Goal: Task Accomplishment & Management: Manage account settings

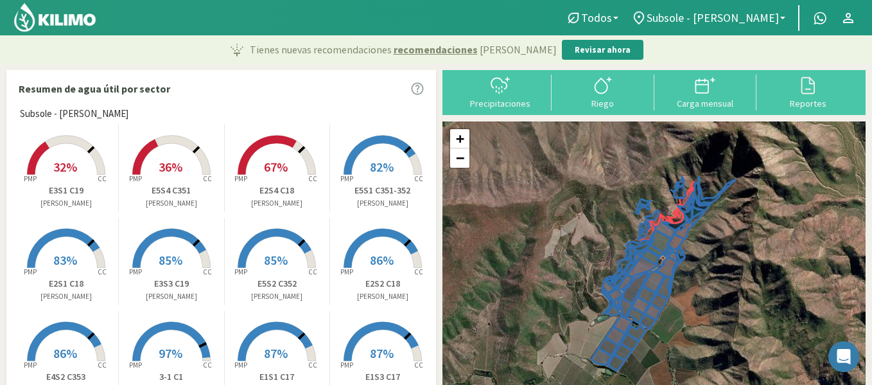
click at [67, 151] on rect at bounding box center [66, 176] width 103 height 103
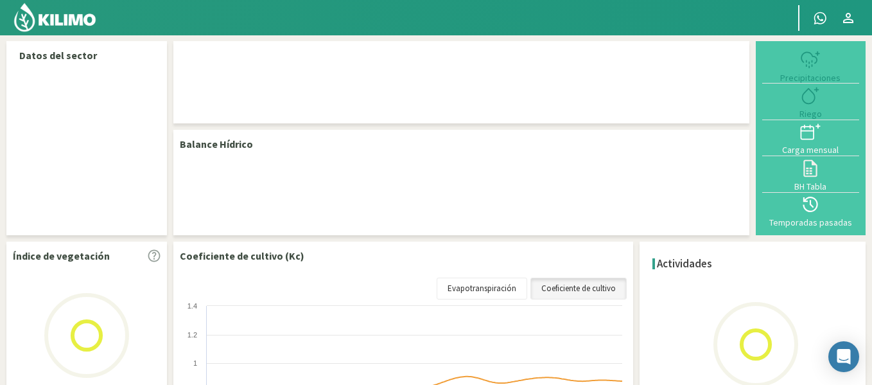
select select "34: Object"
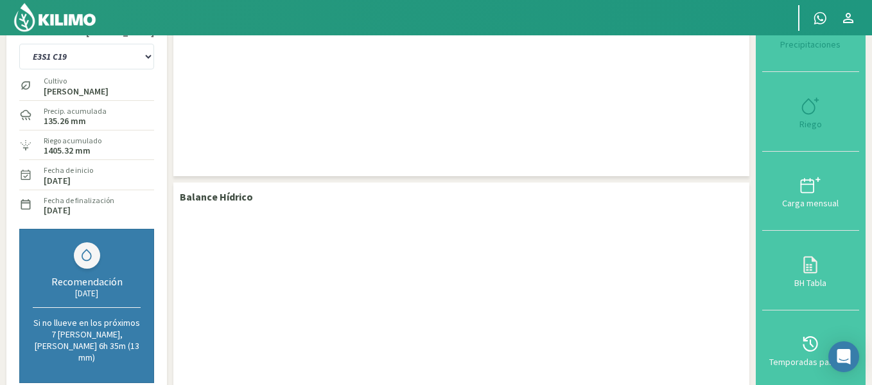
scroll to position [57, 0]
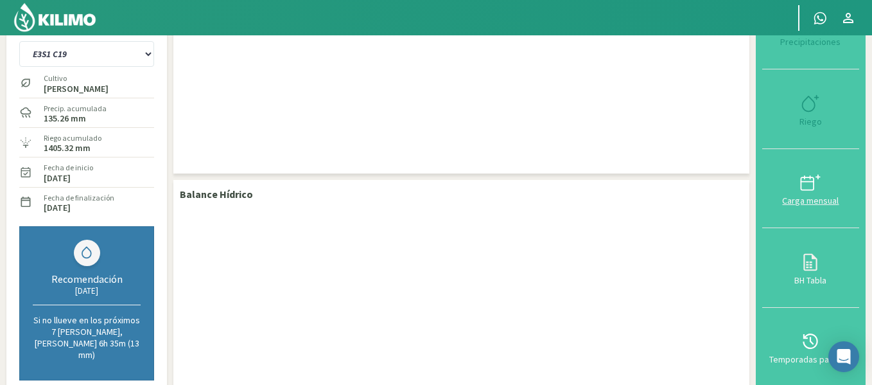
click at [779, 172] on div at bounding box center [810, 182] width 89 height 21
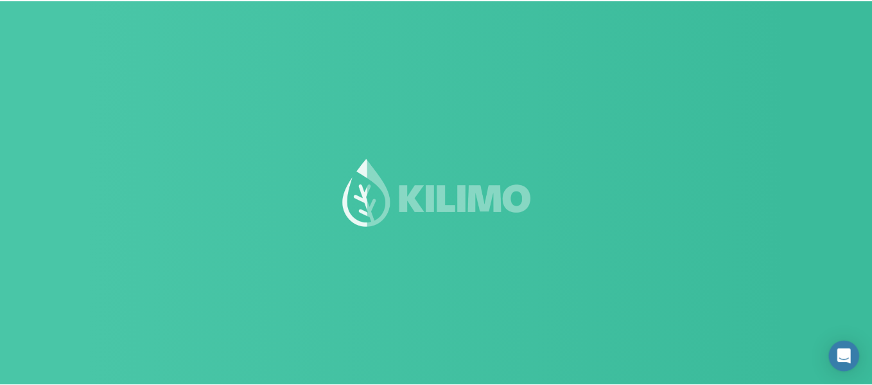
scroll to position [73, 0]
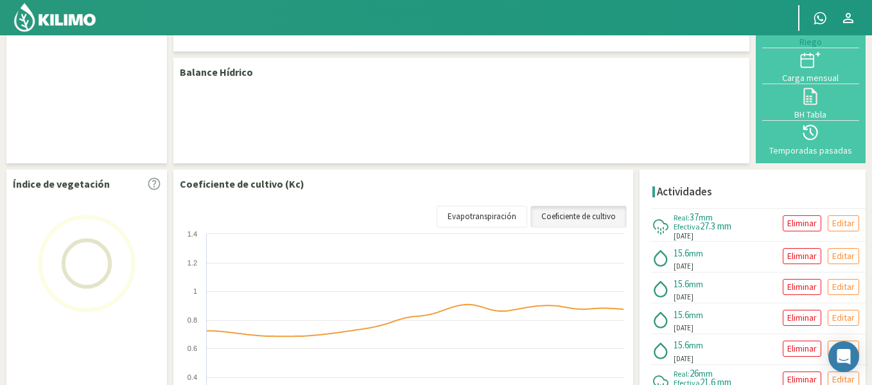
select select "34: Object"
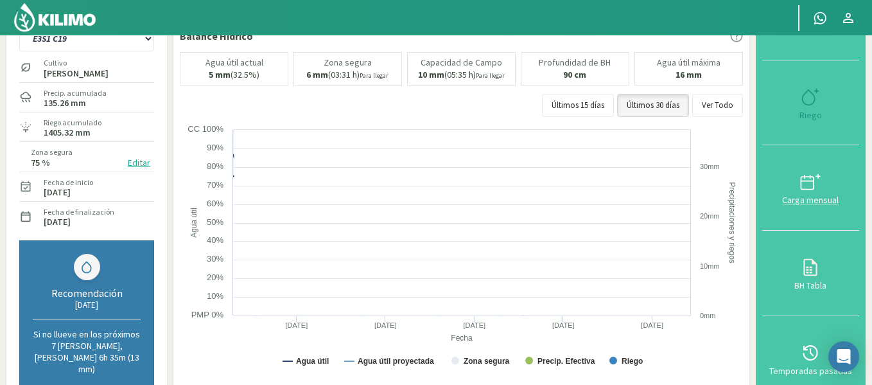
scroll to position [72, 0]
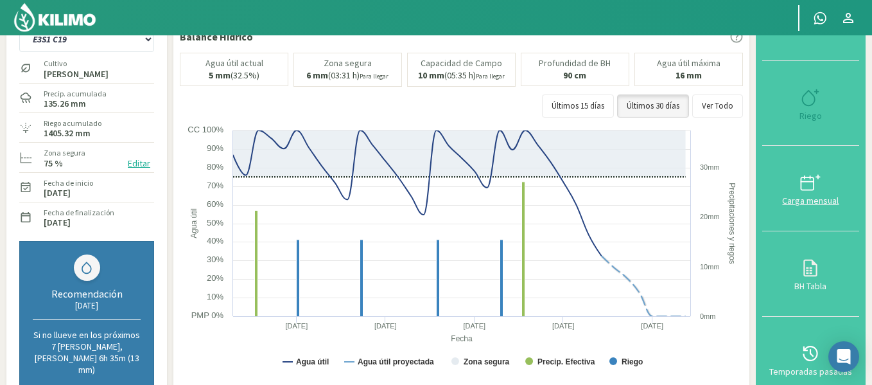
click at [790, 175] on div at bounding box center [810, 182] width 89 height 21
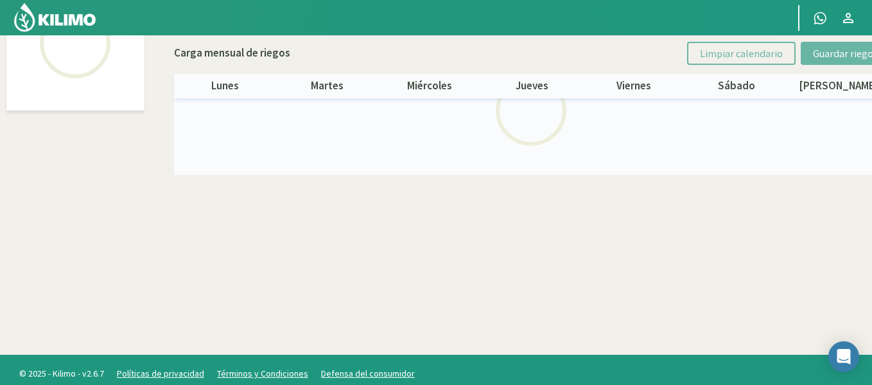
select select "34: Object"
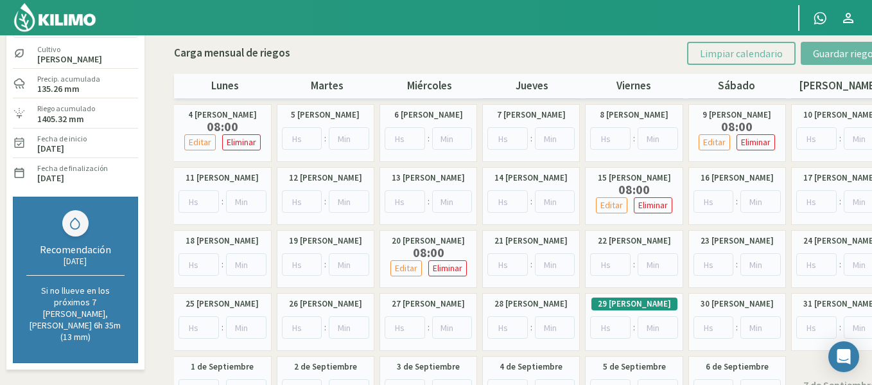
scroll to position [31, 0]
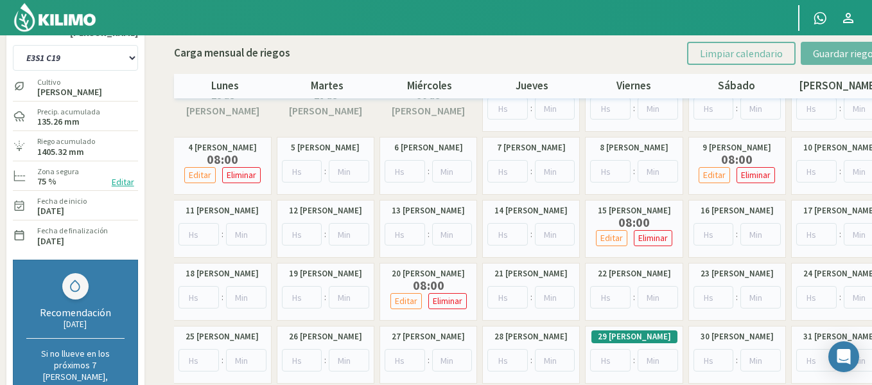
click at [119, 75] on div "Cultivo [PERSON_NAME]" at bounding box center [75, 87] width 125 height 28
click at [113, 58] on select "1-1 C13 1-2 C14 1-3 C15 1-4 C16 2-1 C11 2-2 C7-8-9 2-3 C9-10-12 3-1 C1 3-2 C2-3…" at bounding box center [75, 58] width 125 height 26
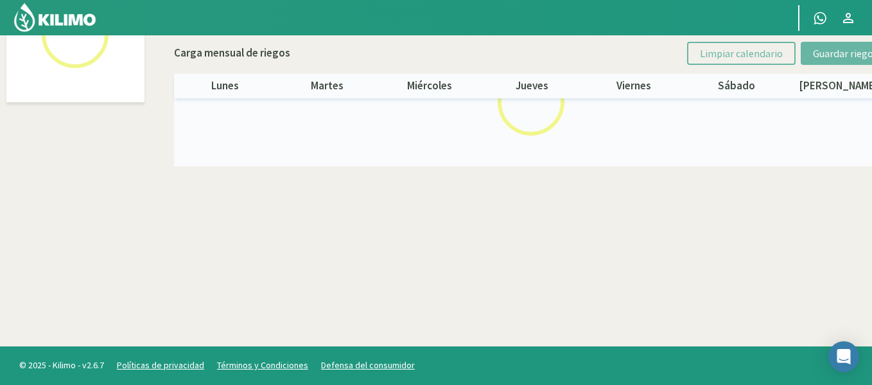
select select "24: Object"
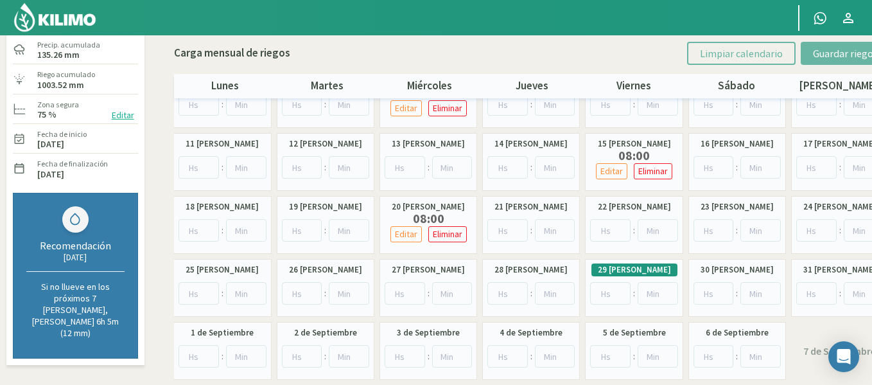
scroll to position [100, 0]
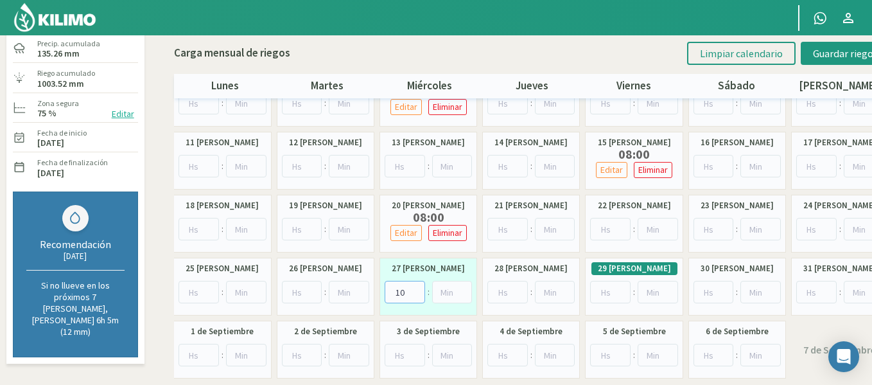
click at [416, 288] on input "10" at bounding box center [405, 292] width 40 height 22
click at [416, 288] on input "11" at bounding box center [405, 292] width 40 height 22
click at [418, 299] on input "11" at bounding box center [405, 292] width 40 height 22
click at [415, 293] on input "5" at bounding box center [405, 292] width 40 height 22
click at [416, 293] on input "4" at bounding box center [405, 292] width 40 height 22
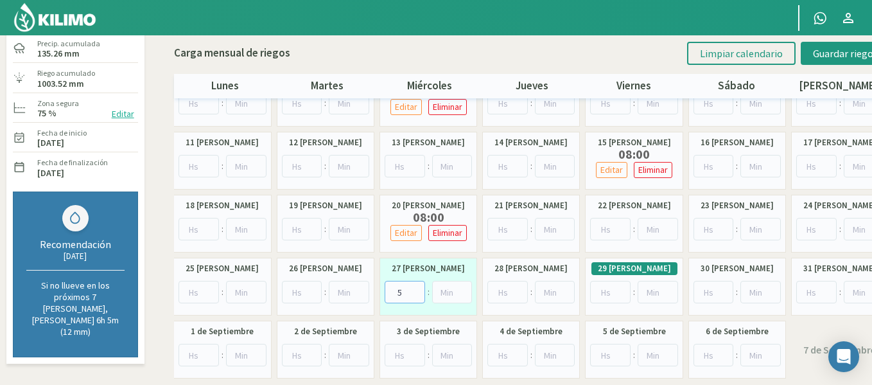
click at [416, 288] on input "5" at bounding box center [405, 292] width 40 height 22
click at [416, 288] on input "6" at bounding box center [405, 292] width 40 height 22
click at [416, 288] on input "7" at bounding box center [405, 292] width 40 height 22
type input "8"
click at [415, 289] on input "8" at bounding box center [405, 292] width 40 height 22
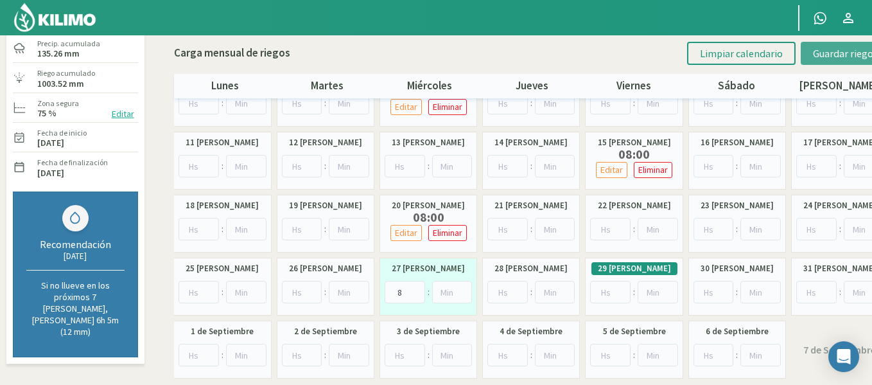
click at [840, 56] on span "Guardar riegos" at bounding box center [845, 53] width 65 height 13
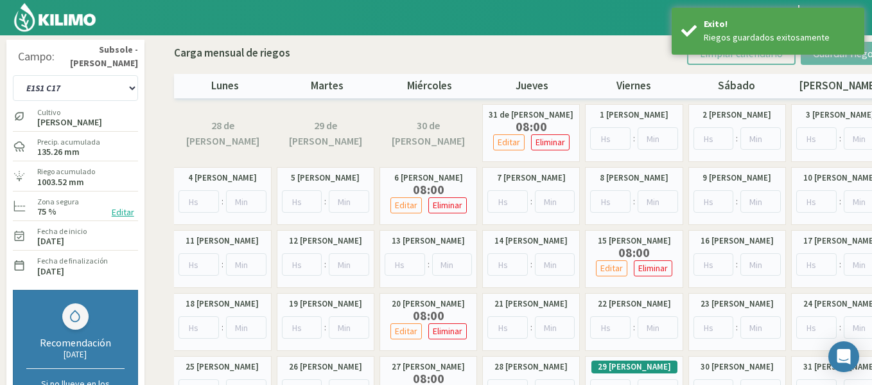
scroll to position [0, 0]
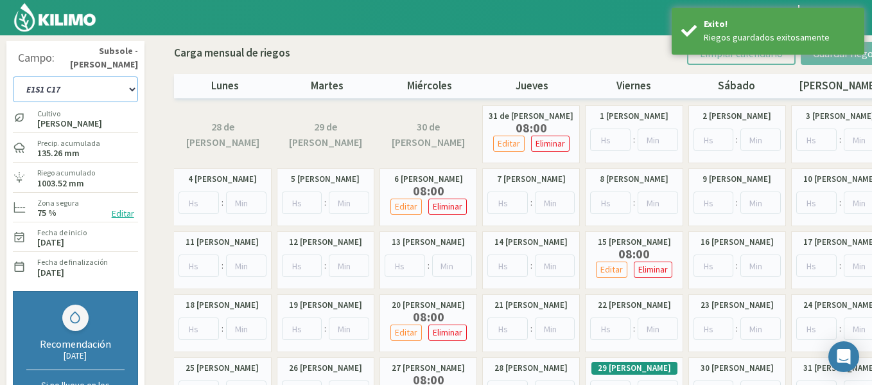
click at [87, 87] on select "1-1 C13 1-2 C14 1-3 C15 1-4 C16 2-1 C11 2-2 C7-8-9 2-3 C9-10-12 3-1 C1 3-2 C2-3…" at bounding box center [75, 89] width 125 height 26
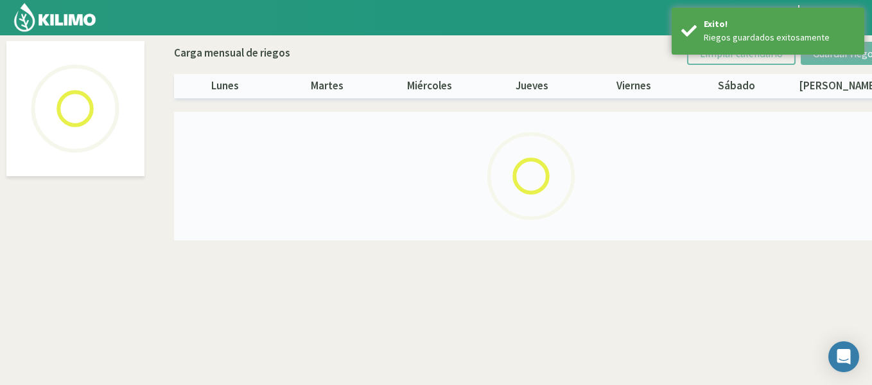
select select "25: Object"
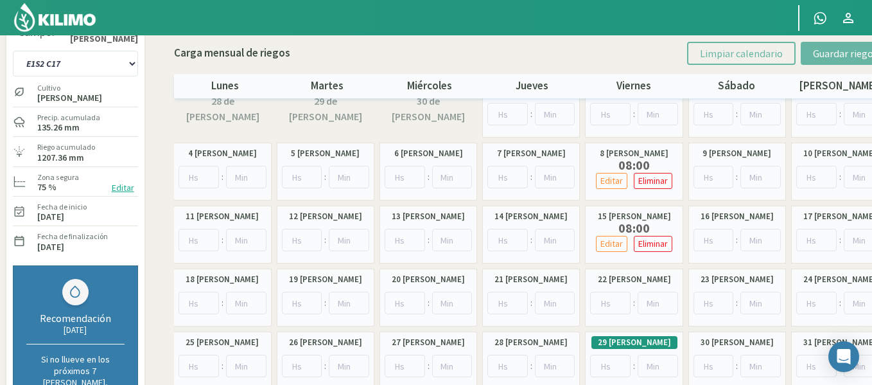
scroll to position [51, 0]
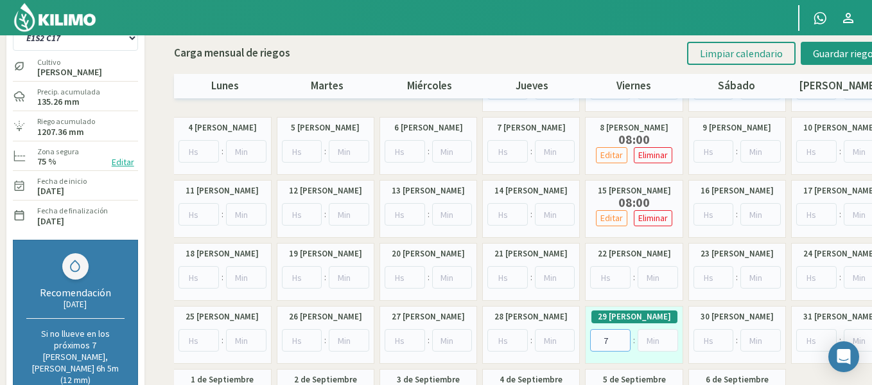
click at [621, 338] on input "7" at bounding box center [610, 340] width 40 height 22
click at [621, 338] on input "8" at bounding box center [610, 340] width 40 height 22
click at [621, 343] on input "1" at bounding box center [610, 340] width 40 height 22
click at [620, 338] on input "2" at bounding box center [610, 340] width 40 height 22
click at [620, 338] on input "3" at bounding box center [610, 340] width 40 height 22
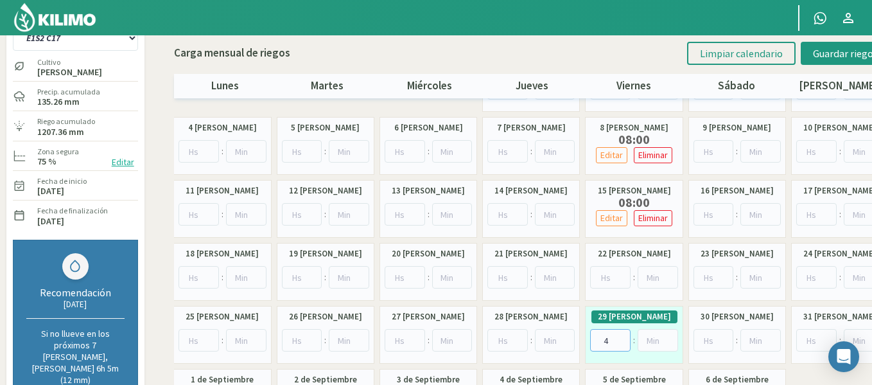
type input "4"
click at [620, 338] on input "4" at bounding box center [610, 340] width 40 height 22
click at [831, 51] on span "Guardar riegos" at bounding box center [845, 53] width 65 height 13
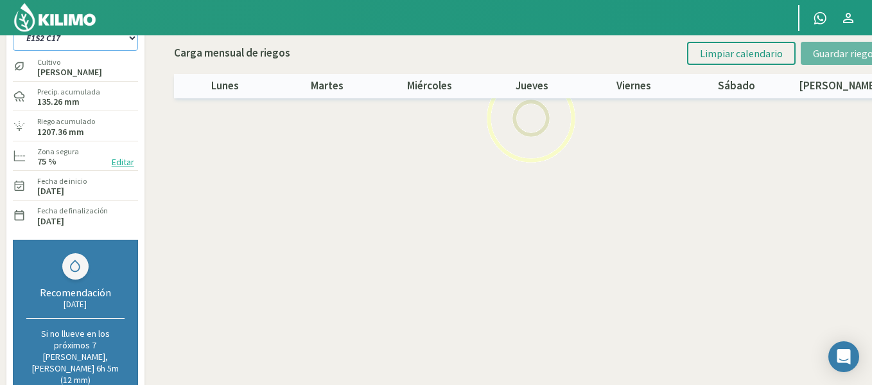
click at [119, 37] on select "1-1 C13 1-2 C14 1-3 C15 1-4 C16 2-1 C11 2-2 C7-8-9 2-3 C9-10-12 3-1 C1 3-2 C2-3…" at bounding box center [75, 38] width 125 height 26
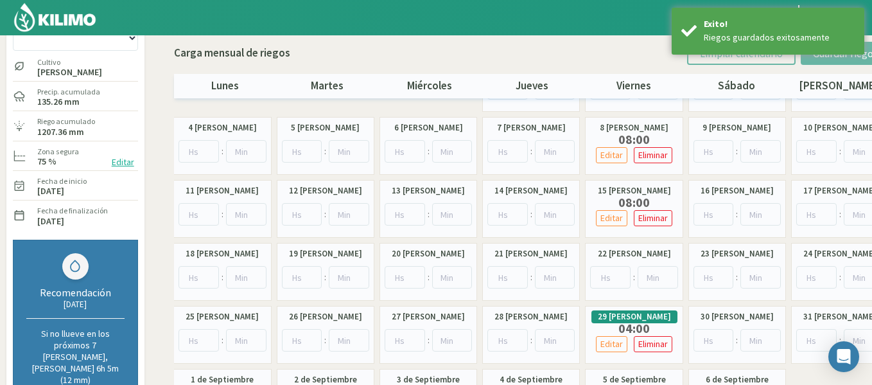
scroll to position [74, 0]
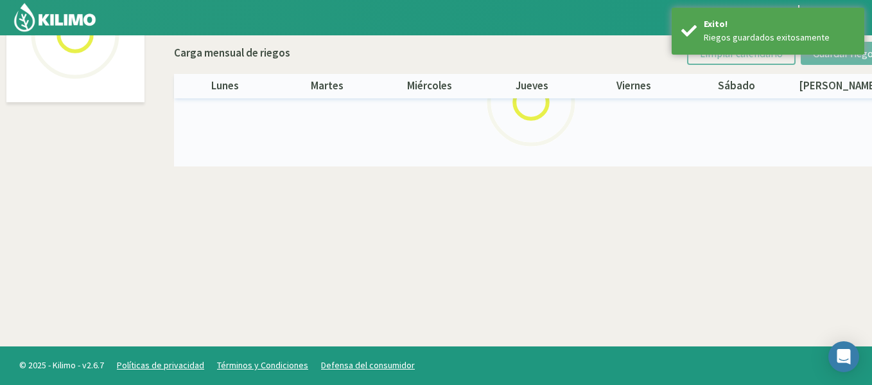
select select "26: Object"
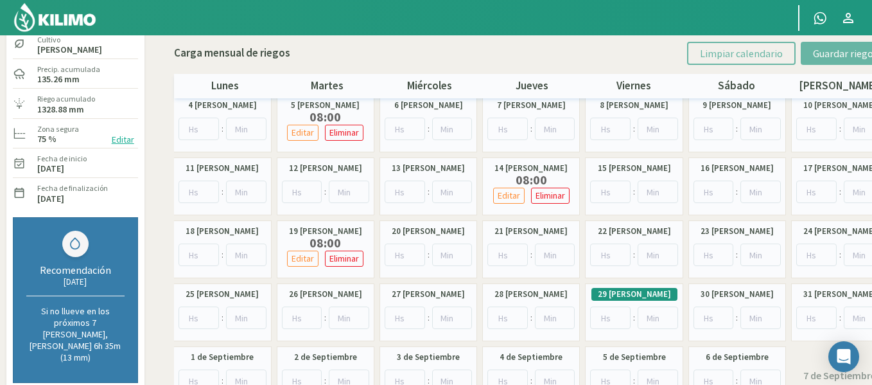
scroll to position [144, 0]
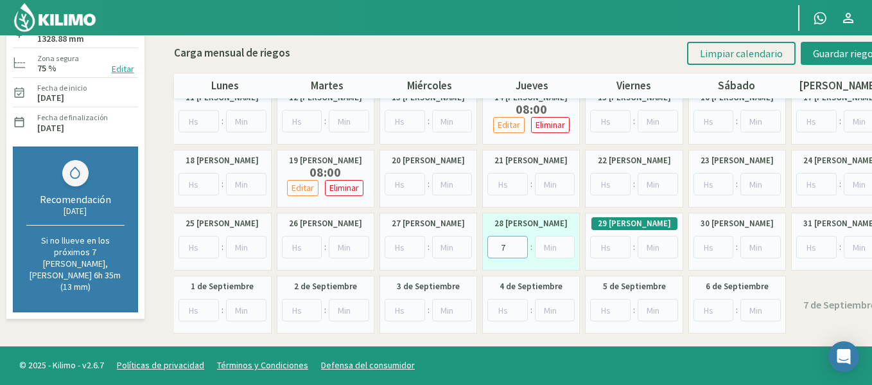
click at [519, 243] on input "7" at bounding box center [507, 247] width 40 height 22
type input "8"
click at [519, 243] on input "8" at bounding box center [507, 247] width 40 height 22
click at [815, 55] on span "Guardar riegos" at bounding box center [845, 53] width 65 height 13
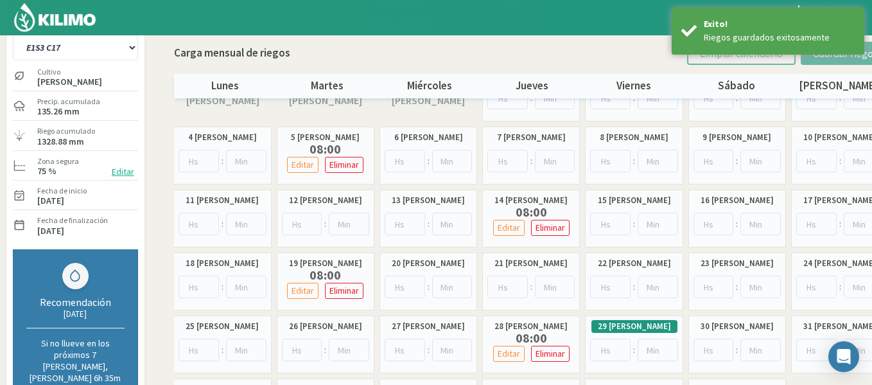
scroll to position [16, 0]
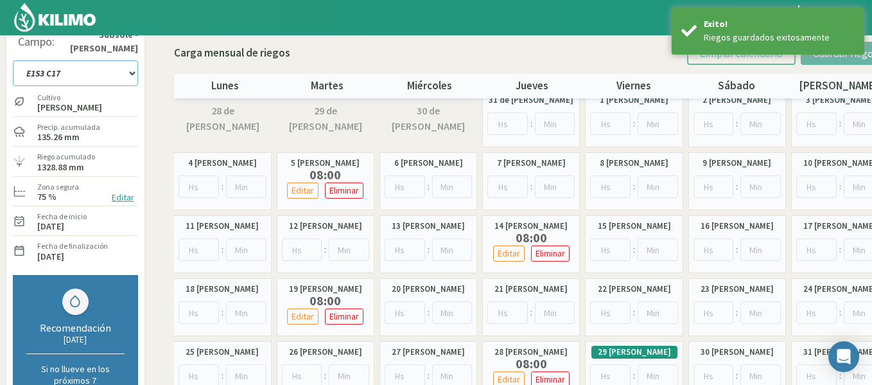
click at [112, 67] on select "1-1 C13 1-2 C14 1-3 C15 1-4 C16 2-1 C11 2-2 C7-8-9 2-3 C9-10-12 3-1 C1 3-2 C2-3…" at bounding box center [75, 73] width 125 height 26
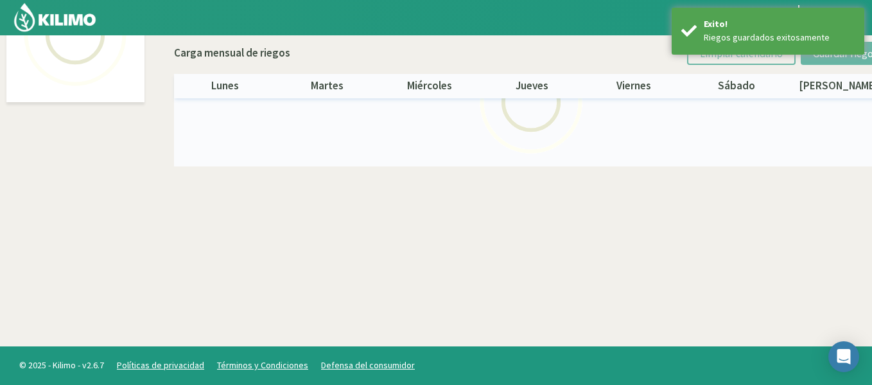
select select "27: Object"
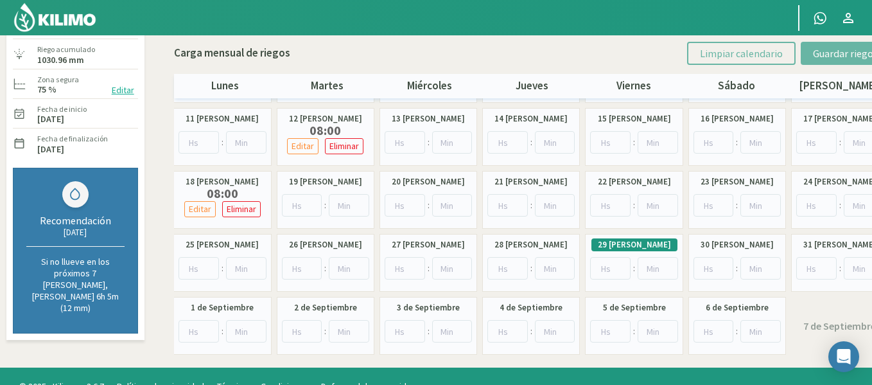
scroll to position [125, 0]
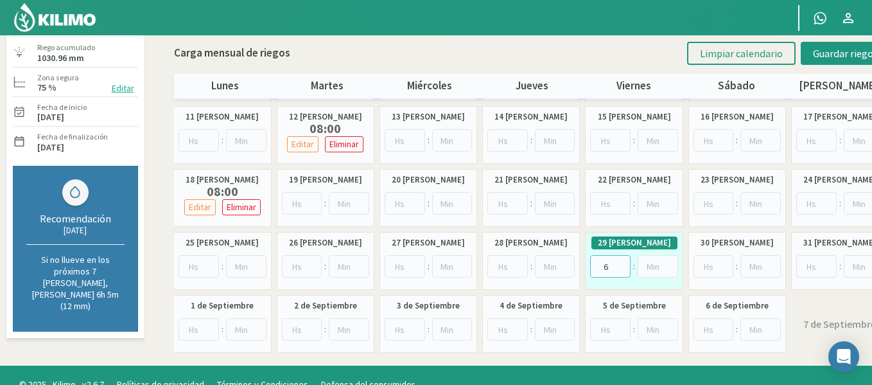
click at [621, 263] on input "6" at bounding box center [610, 266] width 40 height 22
click at [621, 271] on input "5" at bounding box center [610, 266] width 40 height 22
type input "4"
click at [621, 271] on input "4" at bounding box center [610, 266] width 40 height 22
click at [822, 65] on button "Guardar riegos" at bounding box center [845, 53] width 89 height 23
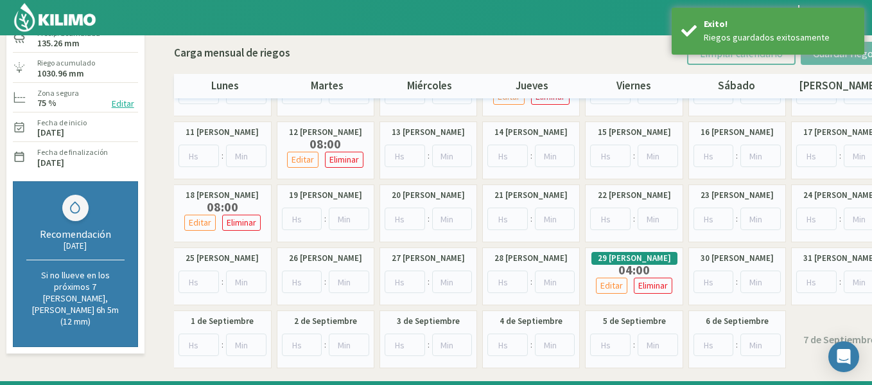
scroll to position [0, 0]
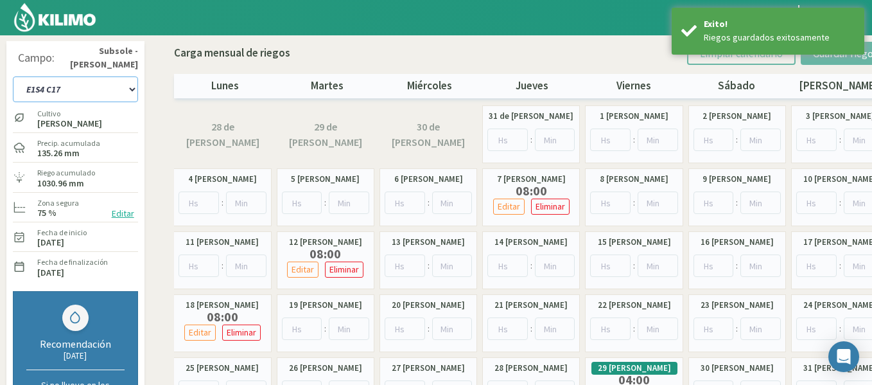
click at [71, 92] on select "1-1 C13 1-2 C14 1-3 C15 1-4 C16 2-1 C11 2-2 C7-8-9 2-3 C9-10-12 3-1 C1 3-2 C2-3…" at bounding box center [75, 89] width 125 height 26
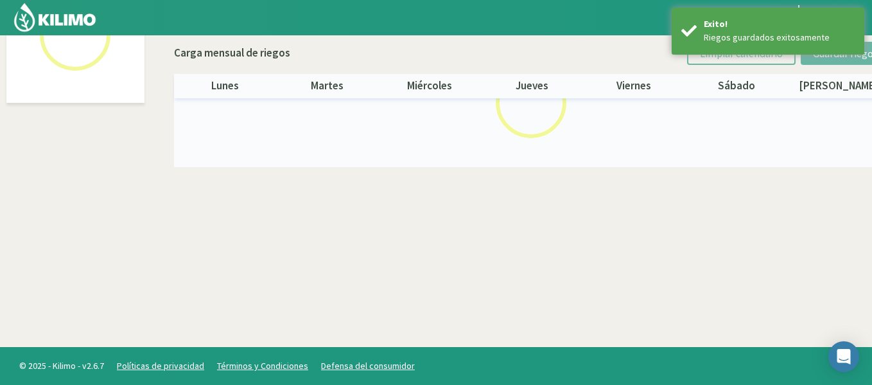
scroll to position [74, 0]
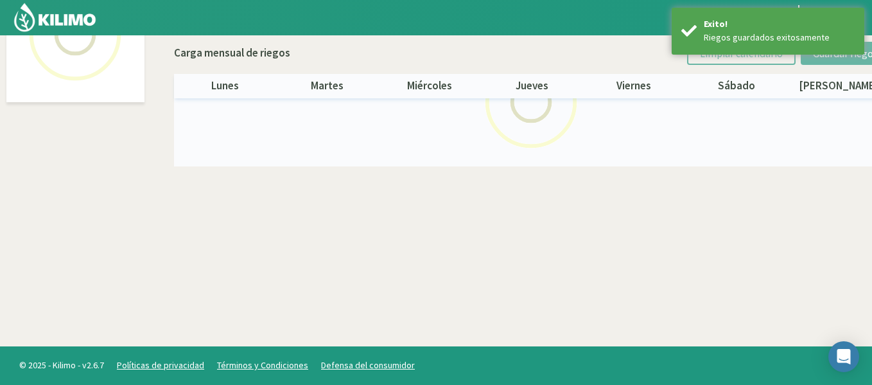
select select "28: Object"
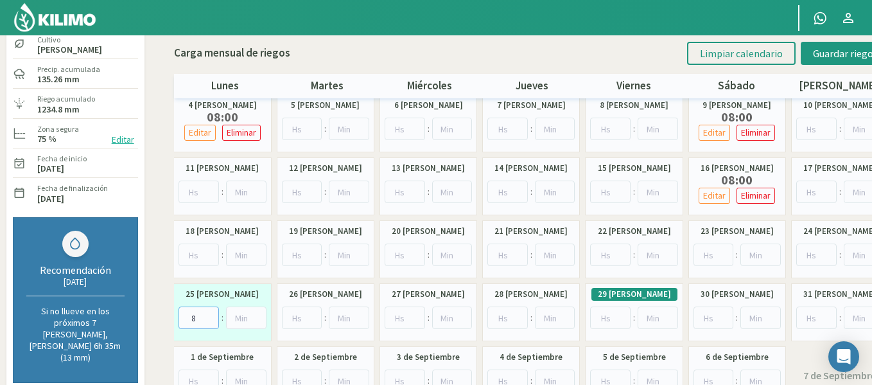
type input "8"
click at [210, 316] on input "8" at bounding box center [198, 317] width 40 height 22
click at [817, 49] on span "Guardar riegos" at bounding box center [845, 53] width 65 height 13
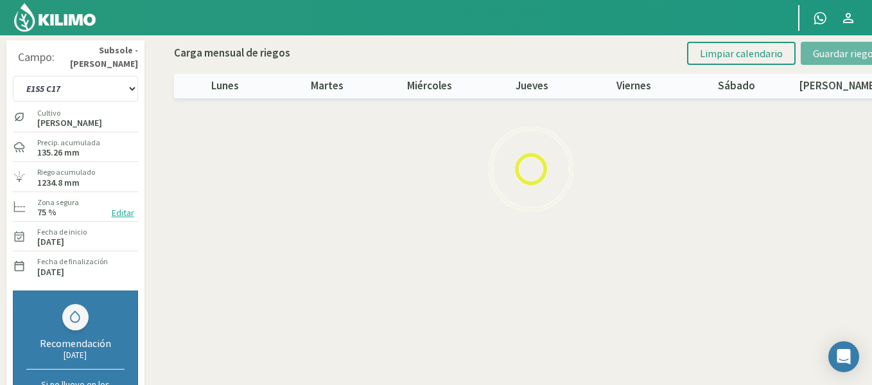
scroll to position [0, 0]
click at [94, 87] on select "1-1 C13 1-2 C14 1-3 C15 1-4 C16 2-1 C11 2-2 C7-8-9 2-3 C9-10-12 3-1 C1 3-2 C2-3…" at bounding box center [75, 89] width 125 height 26
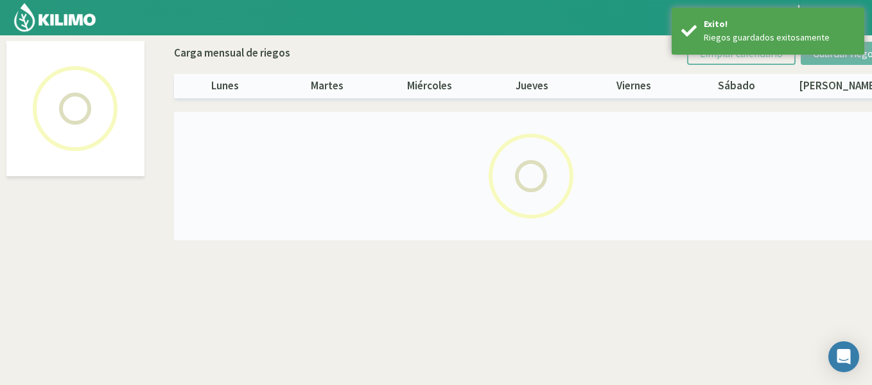
select select "29: Object"
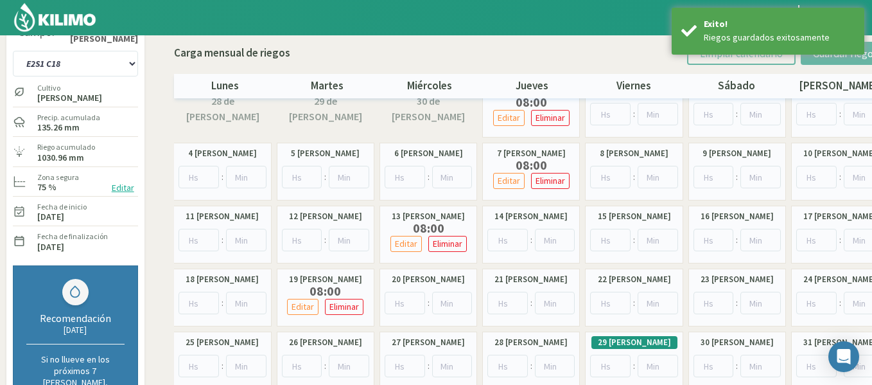
scroll to position [51, 0]
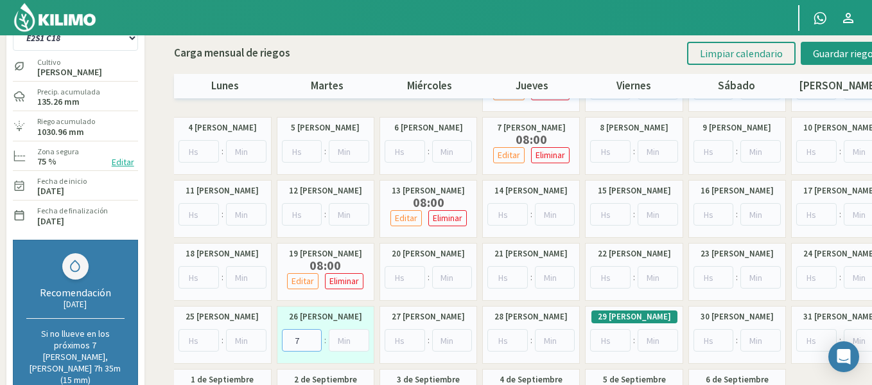
click at [312, 337] on input "7" at bounding box center [302, 340] width 40 height 22
type input "8"
click at [312, 337] on input "8" at bounding box center [302, 340] width 40 height 22
click at [838, 47] on span "Guardar riegos" at bounding box center [845, 53] width 65 height 13
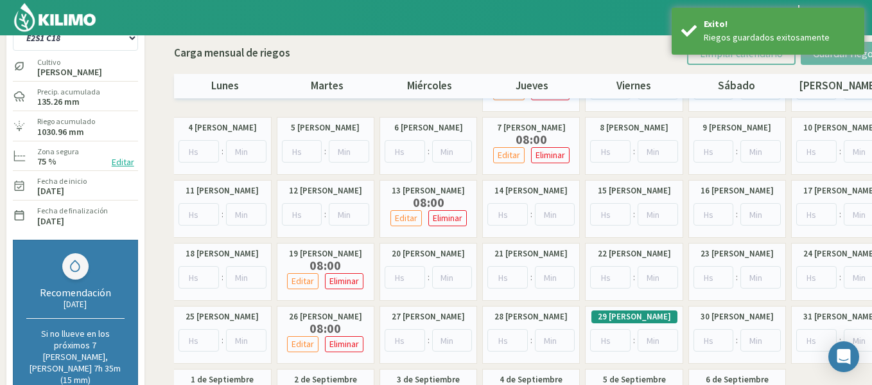
scroll to position [26, 0]
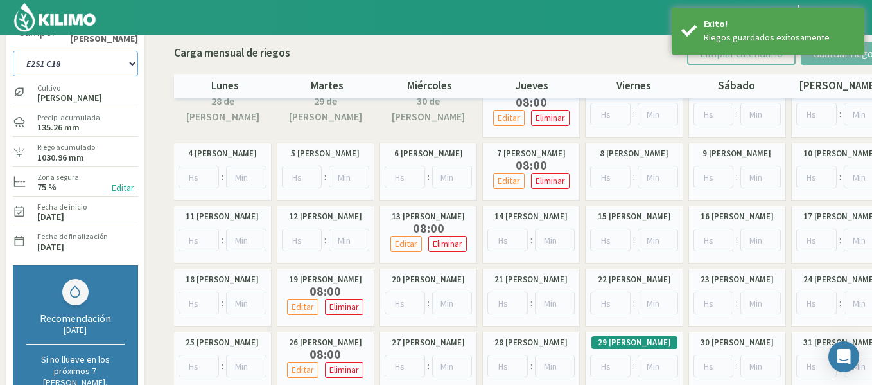
click at [91, 69] on select "1-1 C13 1-2 C14 1-3 C15 1-4 C16 2-1 C11 2-2 C7-8-9 2-3 C9-10-12 3-1 C1 3-2 C2-3…" at bounding box center [75, 64] width 125 height 26
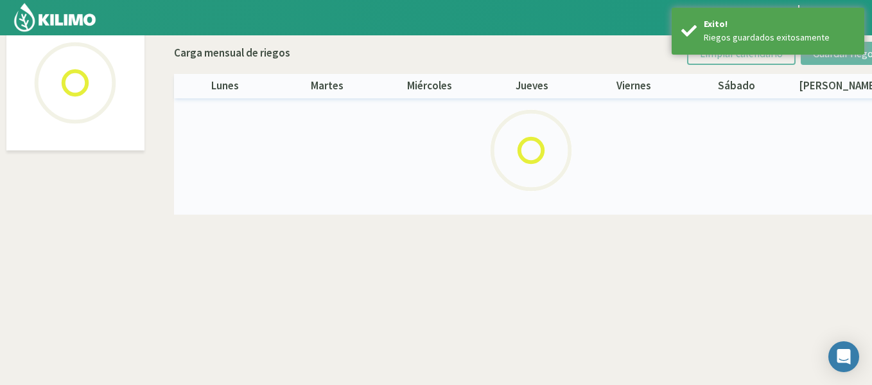
scroll to position [74, 0]
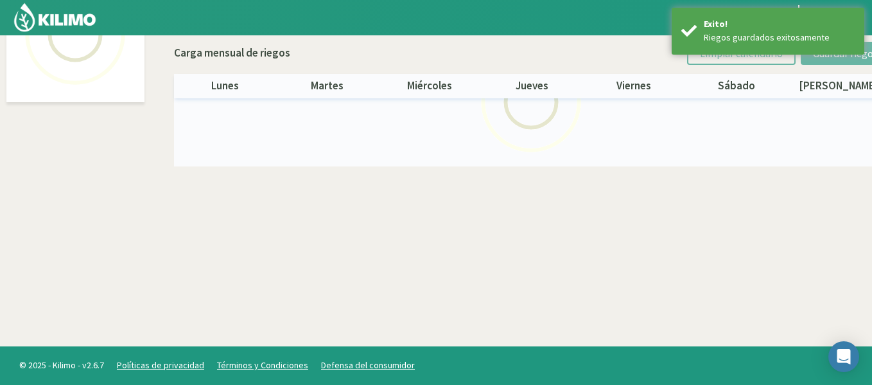
select select "30: Object"
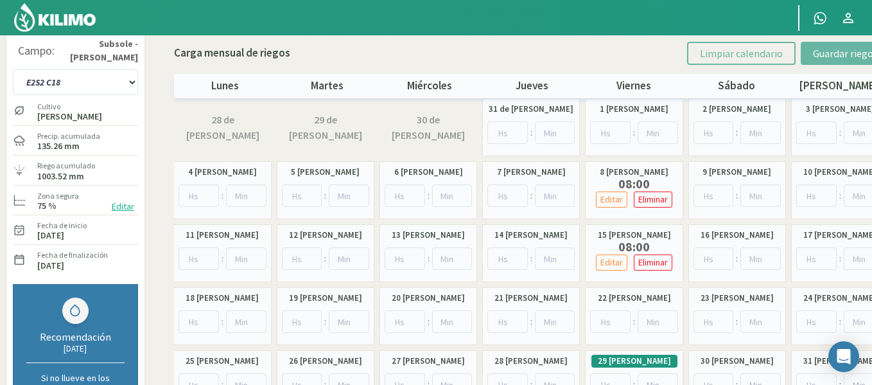
scroll to position [0, 0]
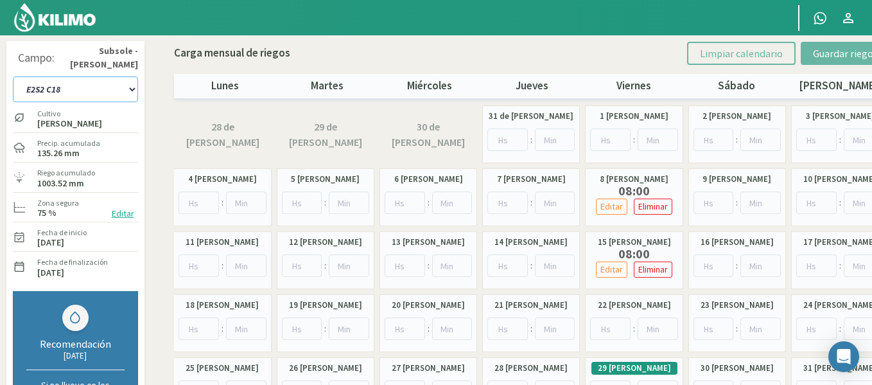
click at [105, 85] on select "1-1 C13 1-2 C14 1-3 C15 1-4 C16 2-1 C11 2-2 C7-8-9 2-3 C9-10-12 3-1 C1 3-2 C2-3…" at bounding box center [75, 89] width 125 height 26
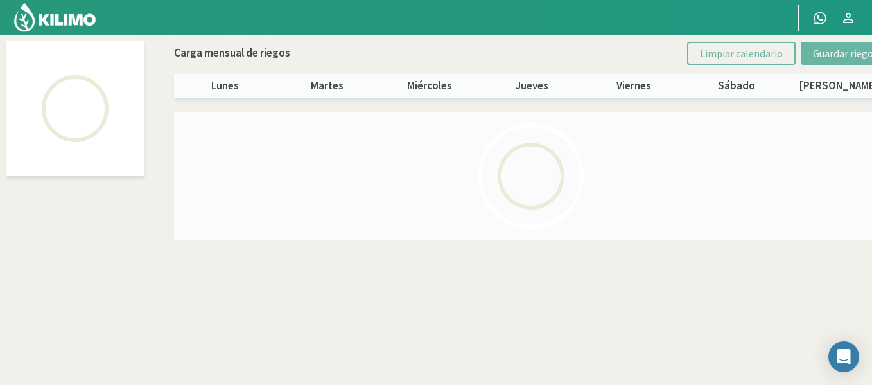
select select "29: Object"
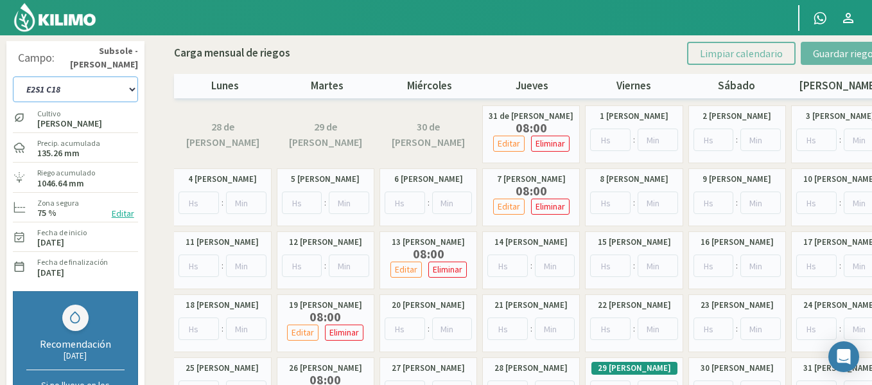
click at [104, 83] on select "1-1 C13 1-2 C14 1-3 C15 1-4 C16 2-1 C11 2-2 C7-8-9 2-3 C9-10-12 3-1 C1 3-2 C2-3…" at bounding box center [75, 89] width 125 height 26
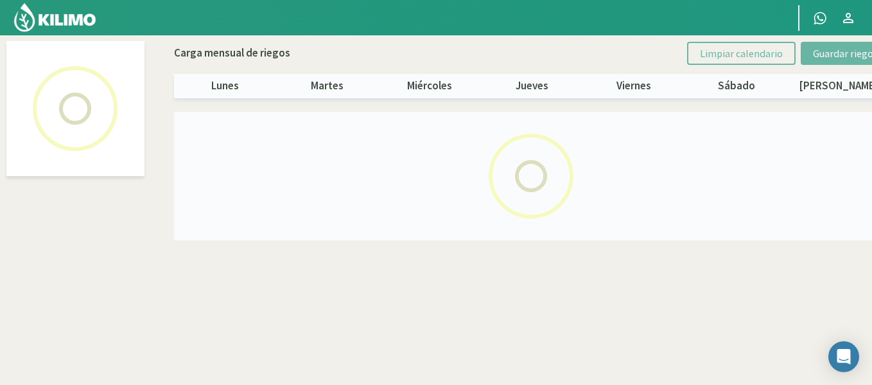
select select "30: Object"
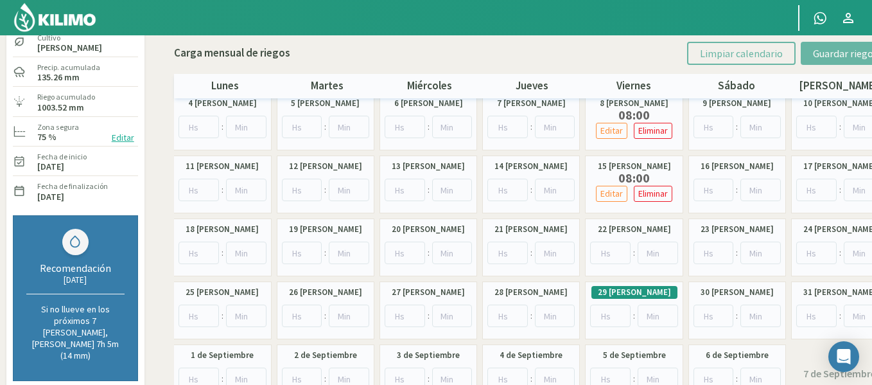
scroll to position [77, 0]
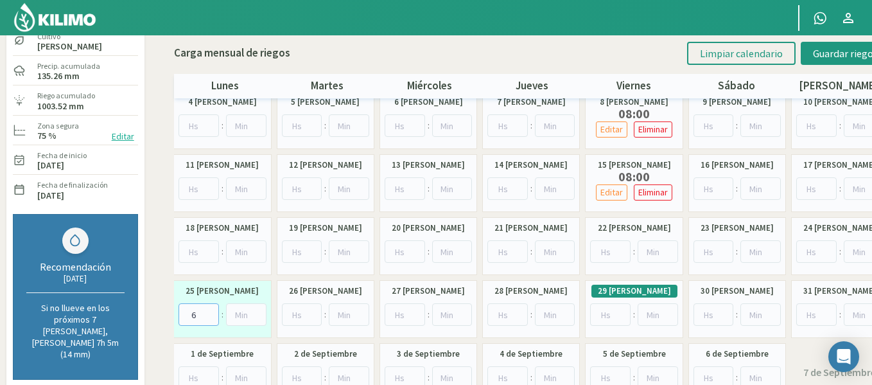
click at [207, 311] on input "6" at bounding box center [198, 314] width 40 height 22
click at [207, 311] on input "7" at bounding box center [198, 314] width 40 height 22
type input "8"
click at [207, 311] on input "8" at bounding box center [198, 314] width 40 height 22
click at [817, 47] on span "Guardar riegos" at bounding box center [845, 53] width 65 height 13
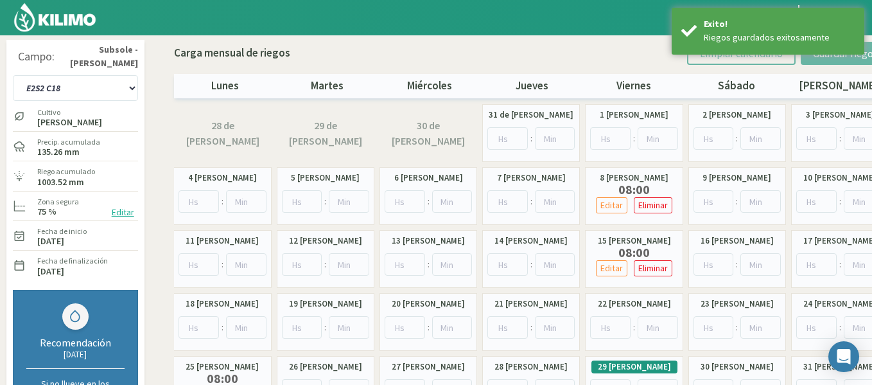
scroll to position [0, 0]
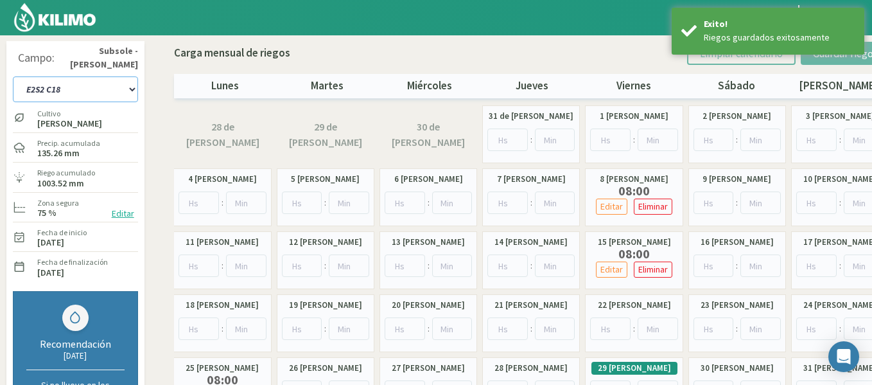
click at [62, 77] on select "1-1 C13 1-2 C14 1-3 C15 1-4 C16 2-1 C11 2-2 C7-8-9 2-3 C9-10-12 3-1 C1 3-2 C2-3…" at bounding box center [75, 89] width 125 height 26
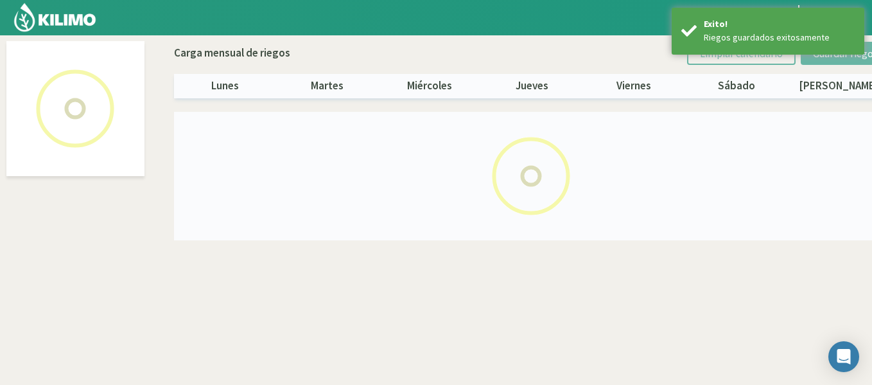
select select "31: Object"
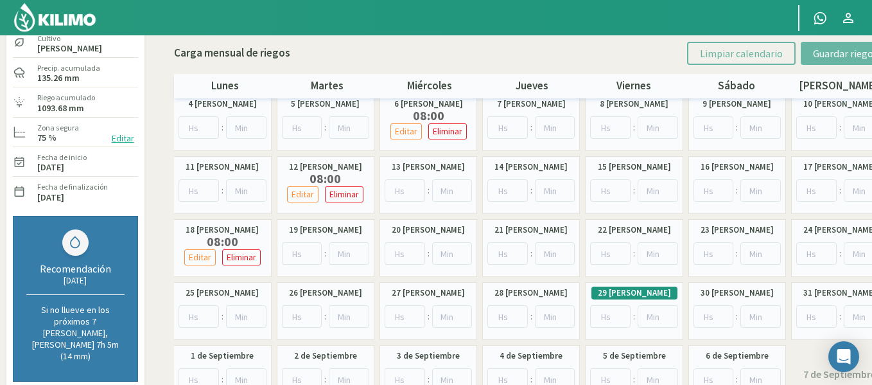
scroll to position [77, 0]
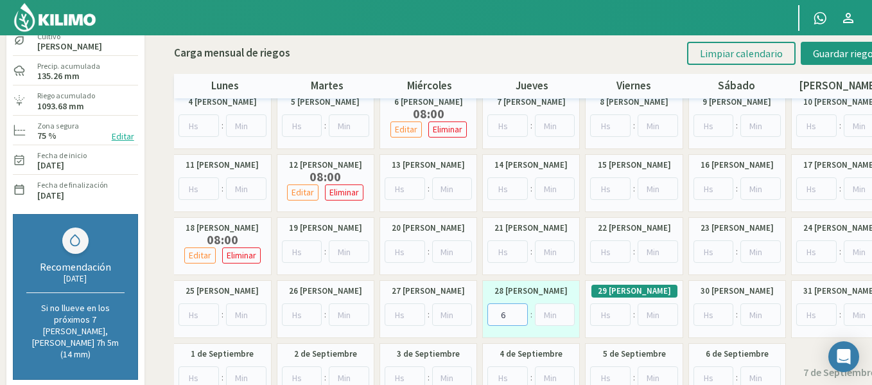
click at [518, 311] on input "6" at bounding box center [507, 314] width 40 height 22
click at [518, 311] on input "7" at bounding box center [507, 314] width 40 height 22
type input "8"
click at [518, 311] on input "8" at bounding box center [507, 314] width 40 height 22
click at [837, 44] on button "Guardar riegos" at bounding box center [845, 53] width 89 height 23
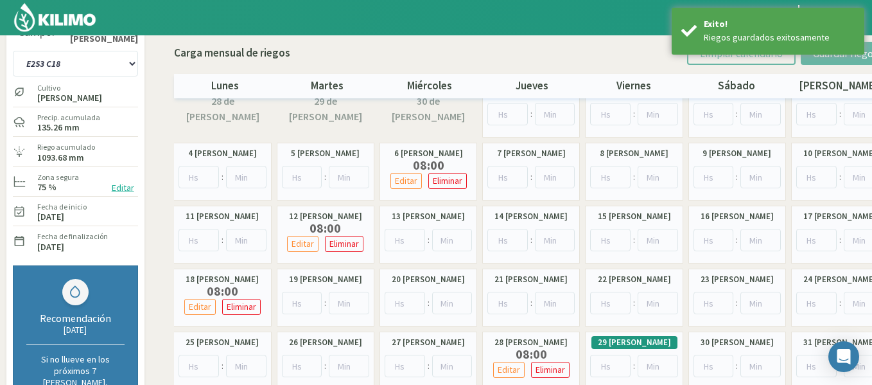
scroll to position [0, 0]
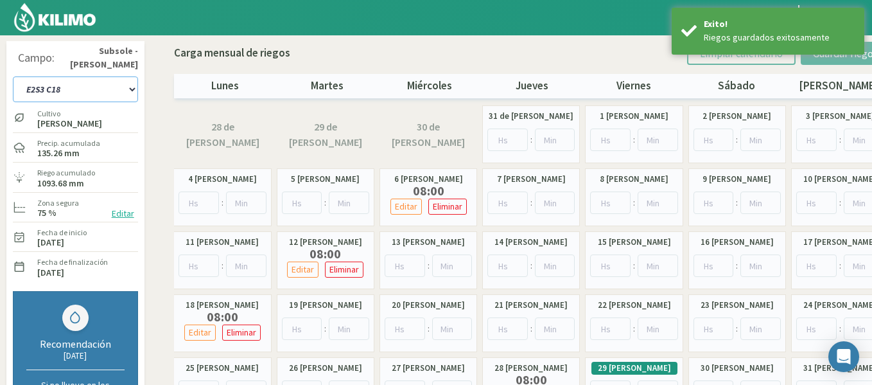
click at [100, 88] on select "1-1 C13 1-2 C14 1-3 C15 1-4 C16 2-1 C11 2-2 C7-8-9 2-3 C9-10-12 3-1 C1 3-2 C2-3…" at bounding box center [75, 89] width 125 height 26
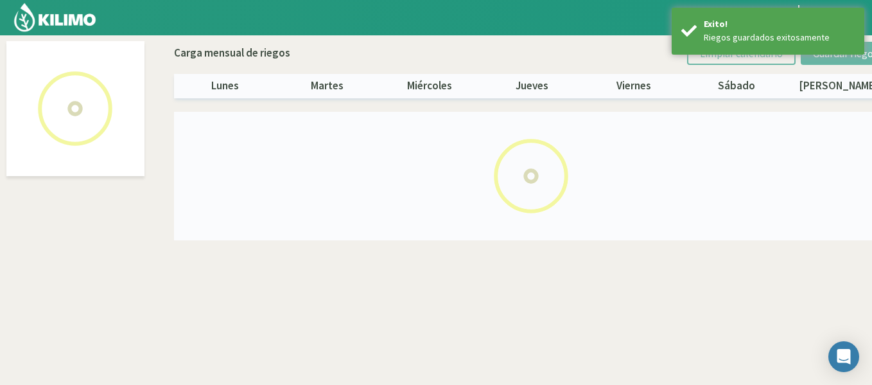
select select "32: Object"
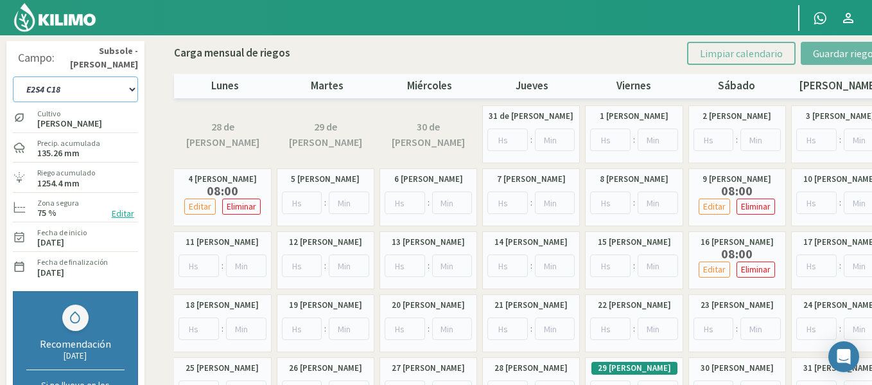
click at [100, 88] on select "1-1 C13 1-2 C14 1-3 C15 1-4 C16 2-1 C11 2-2 C7-8-9 2-3 C9-10-12 3-1 C1 3-2 C2-3…" at bounding box center [75, 89] width 125 height 26
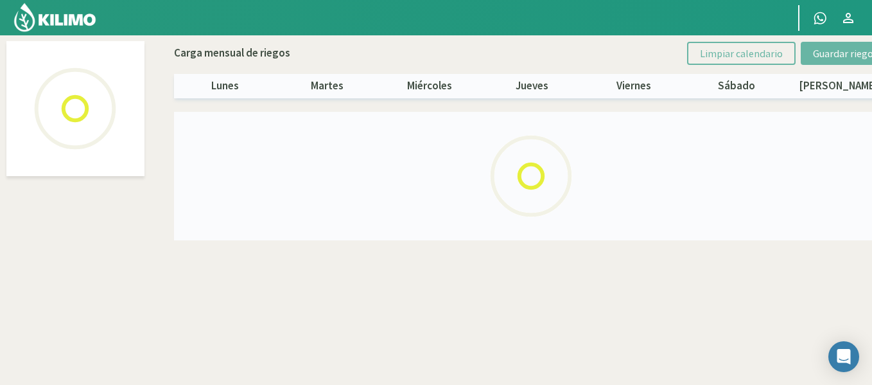
select select "34: Object"
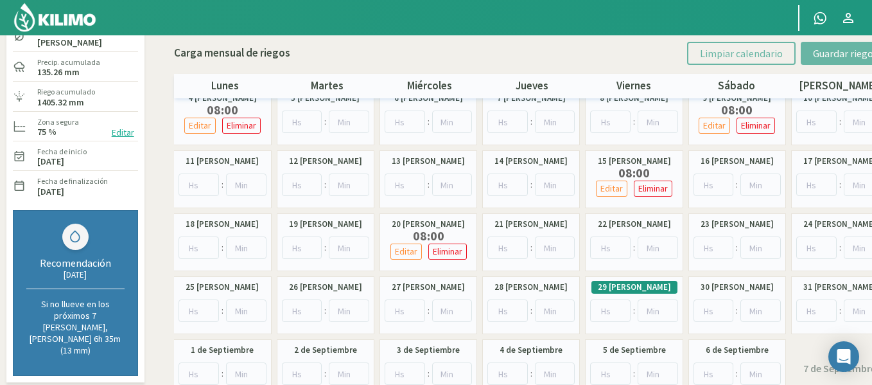
scroll to position [103, 0]
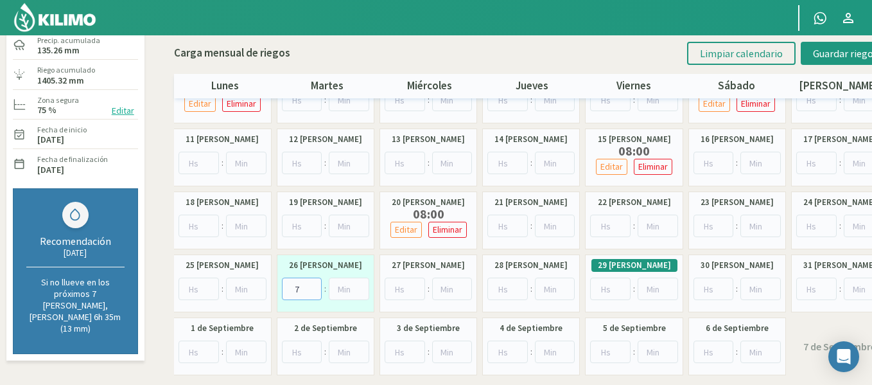
click at [311, 286] on input "7" at bounding box center [302, 288] width 40 height 22
type input "8"
click at [311, 286] on input "8" at bounding box center [302, 288] width 40 height 22
click at [813, 67] on div "Carga mensual de riegos Limpiar calendario Guardar riegos lunes martes miércole…" at bounding box center [532, 66] width 716 height 63
click at [816, 62] on button "Guardar riegos" at bounding box center [845, 53] width 89 height 23
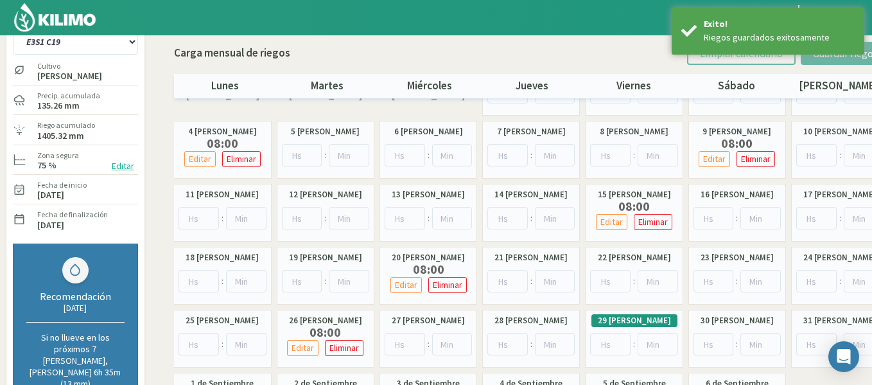
scroll to position [26, 0]
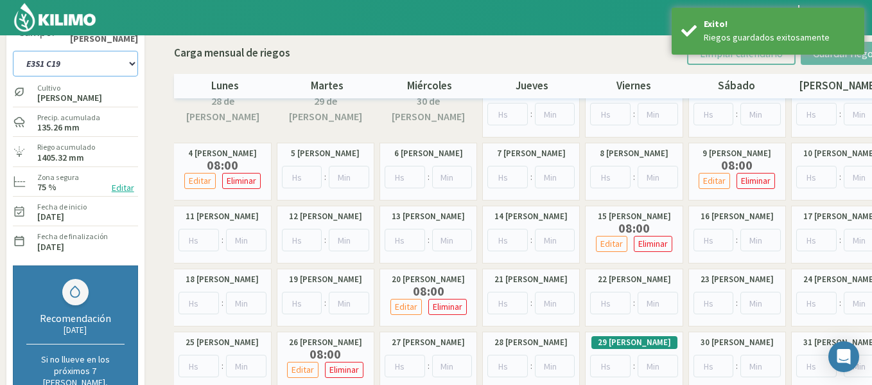
click at [104, 62] on select "1-1 C13 1-2 C14 1-3 C15 1-4 C16 2-1 C11 2-2 C7-8-9 2-3 C9-10-12 3-1 C1 3-2 C2-3…" at bounding box center [75, 64] width 125 height 26
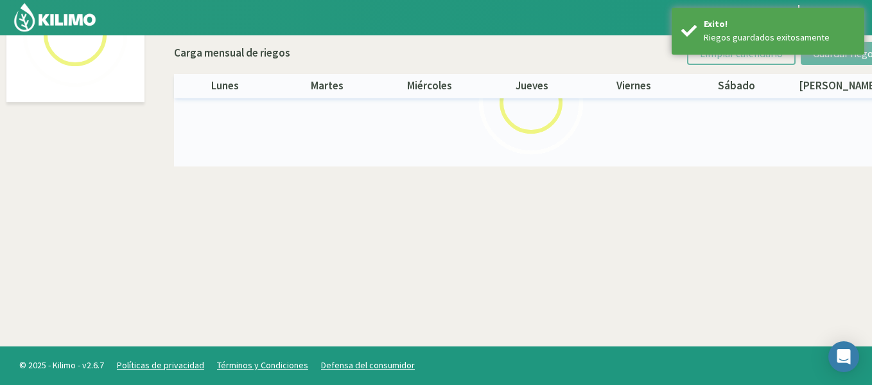
select select "35: Object"
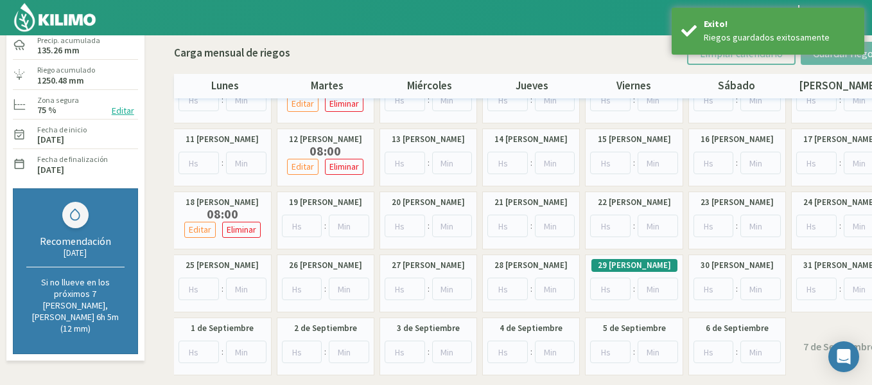
scroll to position [125, 0]
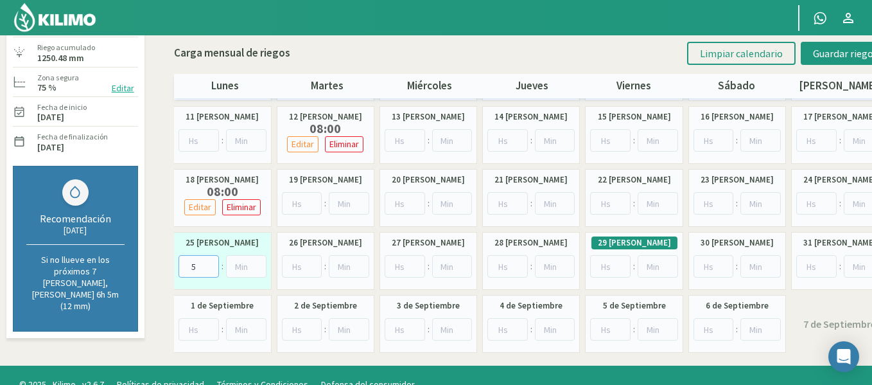
click at [206, 263] on input "5" at bounding box center [198, 266] width 40 height 22
click at [206, 263] on input "6" at bounding box center [198, 266] width 40 height 22
click at [206, 263] on input "7" at bounding box center [198, 266] width 40 height 22
type input "8"
click at [211, 263] on input "8" at bounding box center [198, 266] width 40 height 22
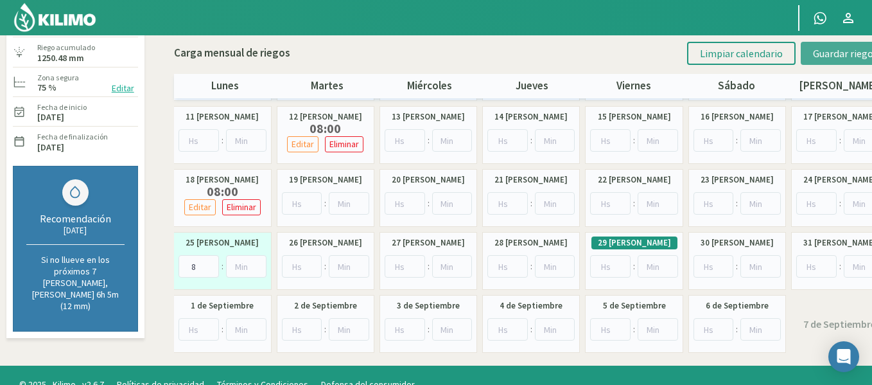
click at [831, 51] on span "Guardar riegos" at bounding box center [845, 53] width 65 height 13
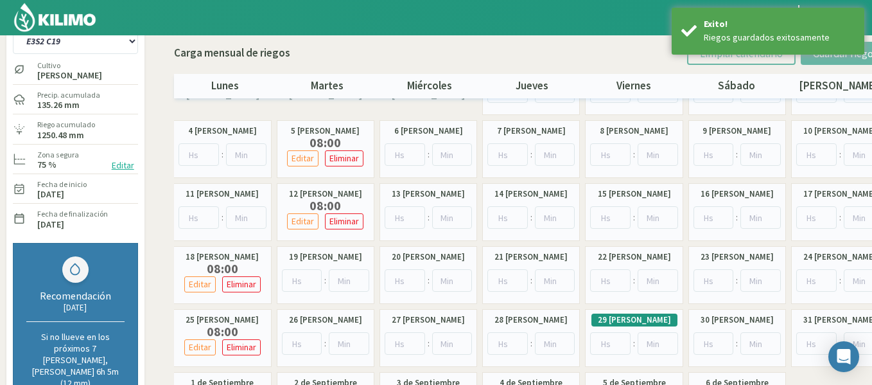
scroll to position [22, 0]
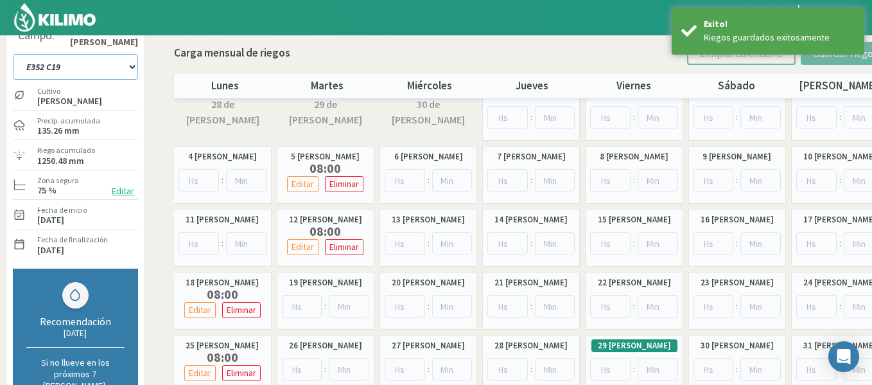
click at [115, 73] on select "1-1 C13 1-2 C14 1-3 C15 1-4 C16 2-1 C11 2-2 C7-8-9 2-3 C9-10-12 3-1 C1 3-2 C2-3…" at bounding box center [75, 67] width 125 height 26
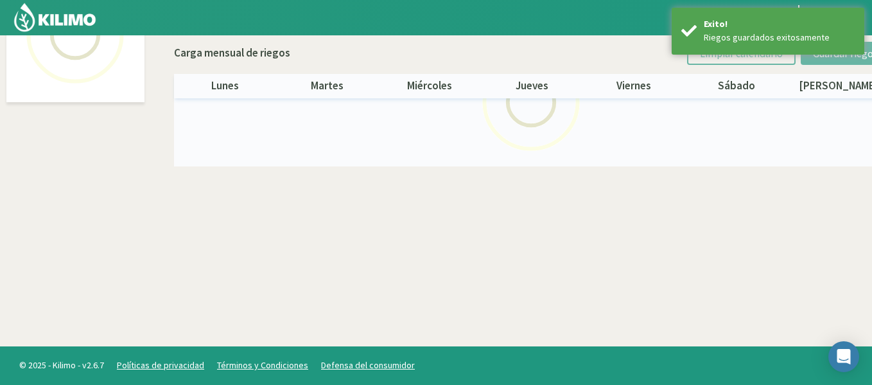
select select "36: Object"
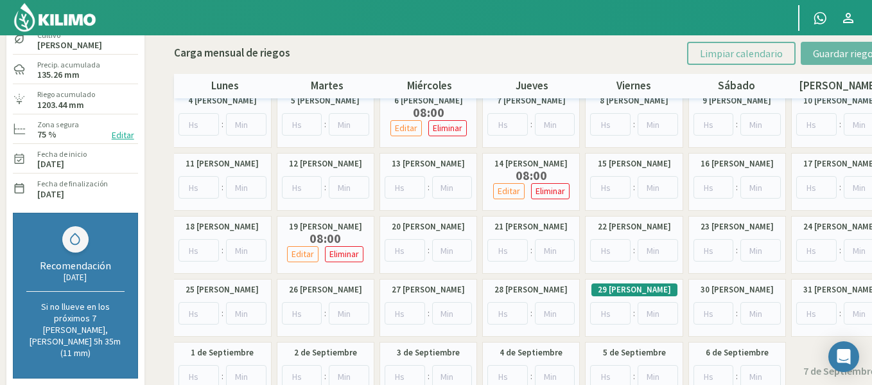
scroll to position [100, 0]
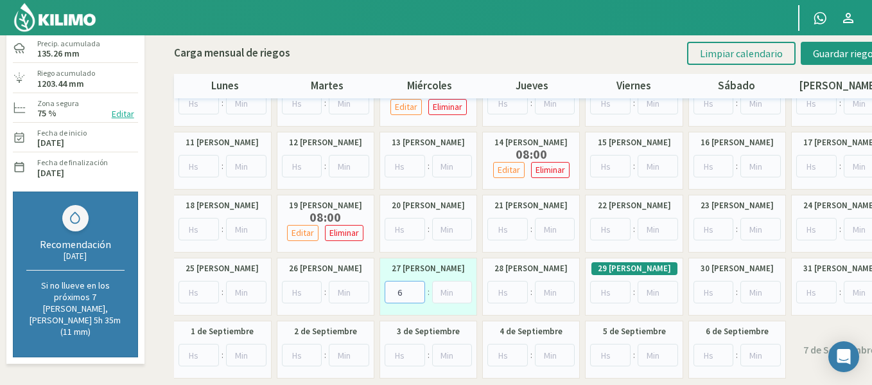
click at [415, 286] on input "6" at bounding box center [405, 292] width 40 height 22
click at [415, 286] on input "7" at bounding box center [405, 292] width 40 height 22
type input "8"
click at [415, 286] on input "8" at bounding box center [405, 292] width 40 height 22
click at [833, 59] on span "Guardar riegos" at bounding box center [845, 53] width 65 height 13
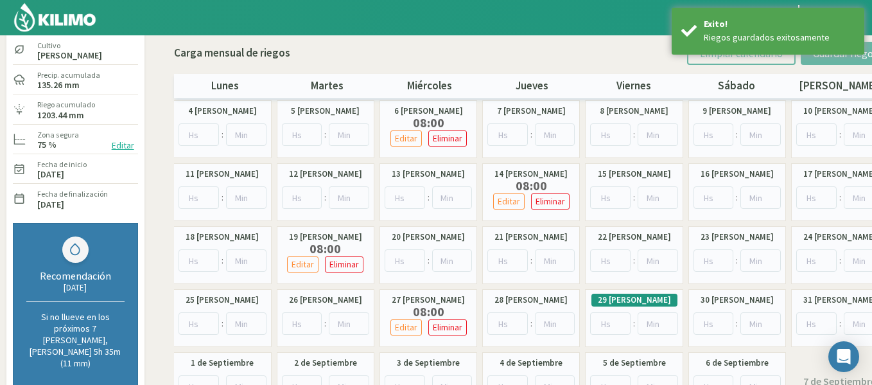
scroll to position [22, 0]
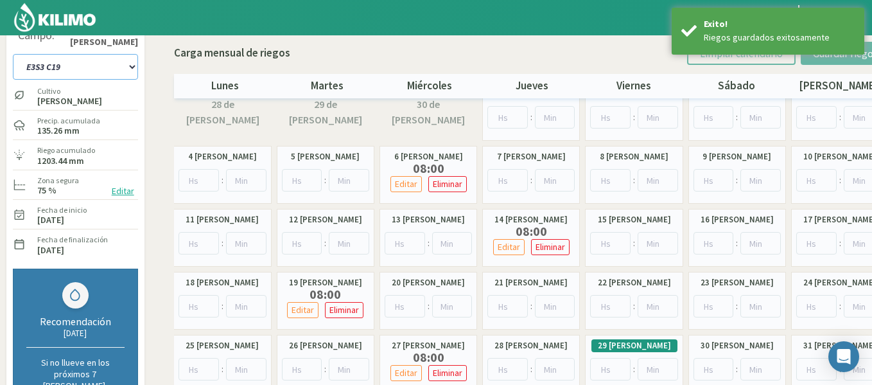
click at [86, 66] on select "1-1 C13 1-2 C14 1-3 C15 1-4 C16 2-1 C11 2-2 C7-8-9 2-3 C9-10-12 3-1 C1 3-2 C2-3…" at bounding box center [75, 67] width 125 height 26
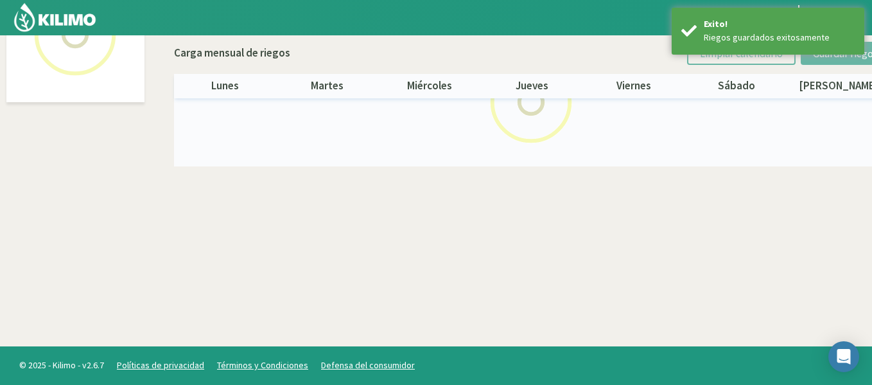
select select "37: Object"
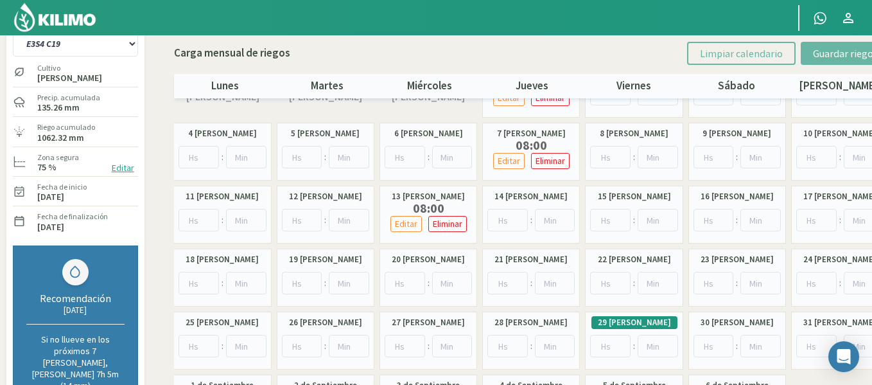
scroll to position [22, 0]
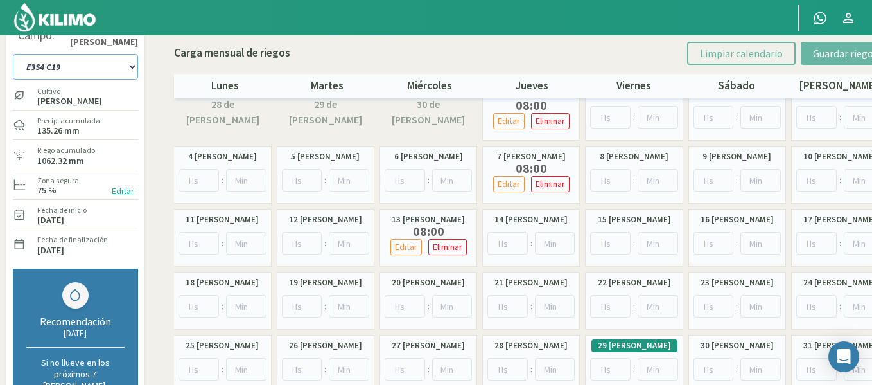
click at [105, 70] on select "1-1 C13 1-2 C14 1-3 C15 1-4 C16 2-1 C11 2-2 C7-8-9 2-3 C9-10-12 3-1 C1 3-2 C2-3…" at bounding box center [75, 67] width 125 height 26
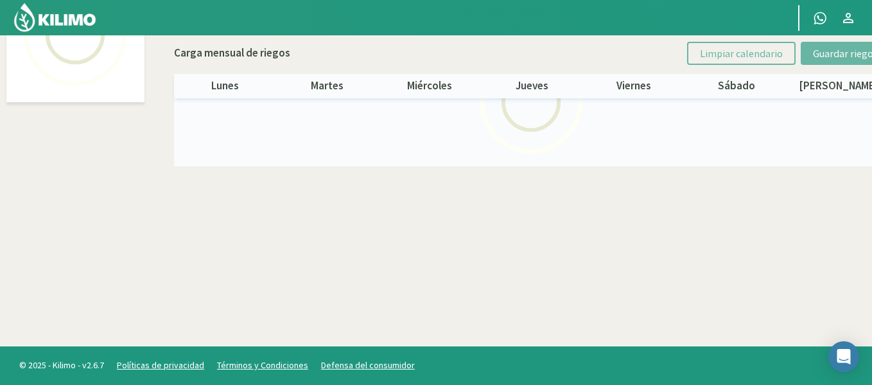
select select "39: Object"
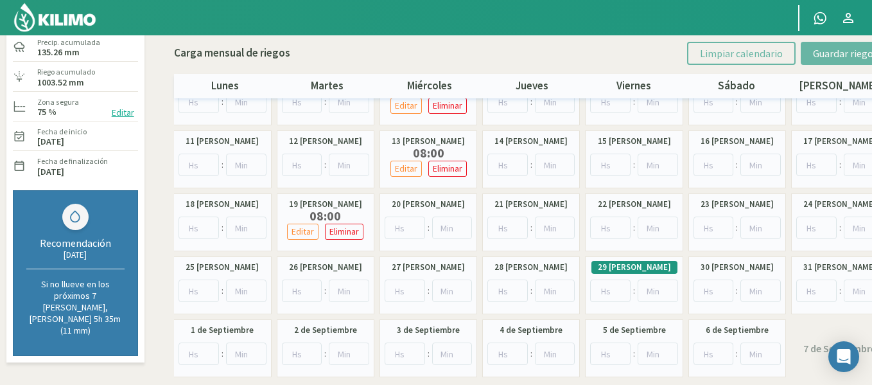
scroll to position [125, 0]
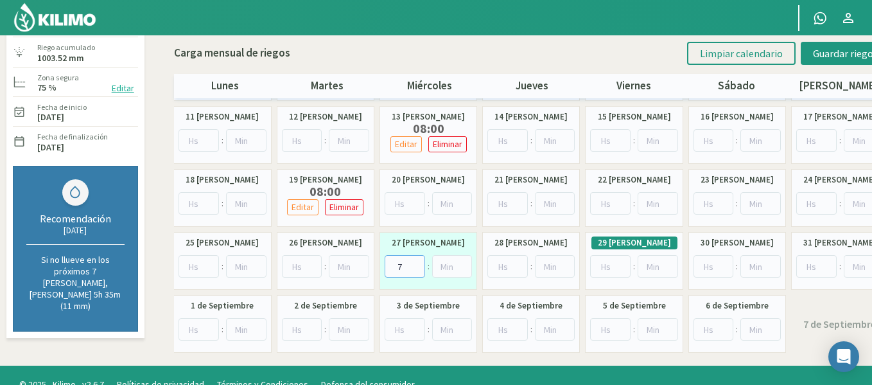
click at [416, 263] on input "7" at bounding box center [405, 266] width 40 height 22
type input "8"
click at [416, 263] on input "8" at bounding box center [405, 266] width 40 height 22
click at [818, 53] on span "Guardar riegos" at bounding box center [845, 53] width 65 height 13
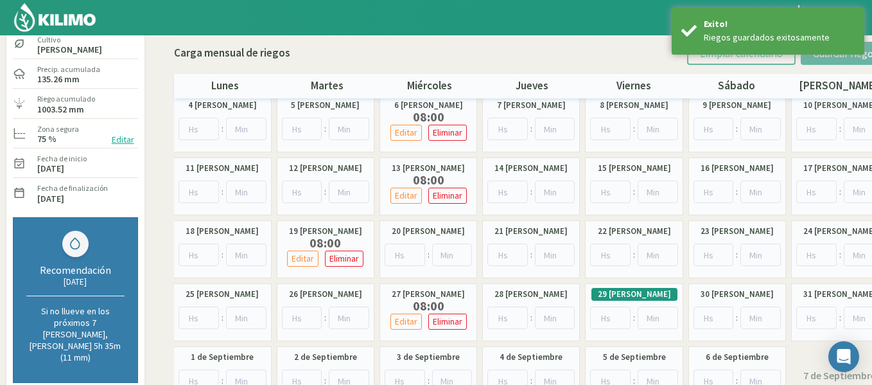
scroll to position [48, 0]
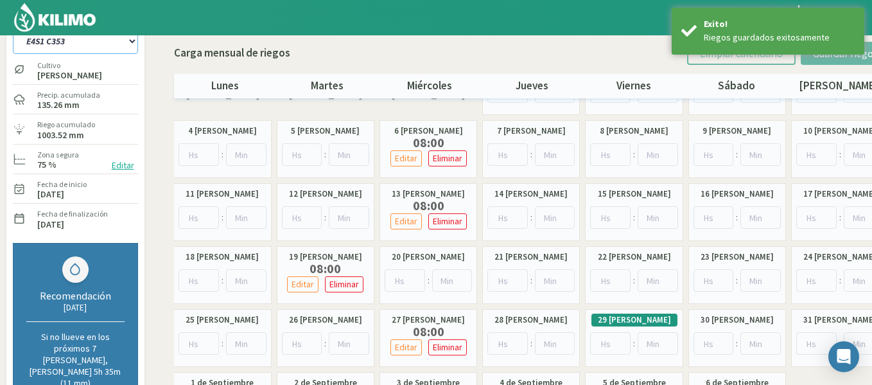
click at [114, 48] on select "1-1 C13 1-2 C14 1-3 C15 1-4 C16 2-1 C11 2-2 C7-8-9 2-3 C9-10-12 3-1 C1 3-2 C2-3…" at bounding box center [75, 41] width 125 height 26
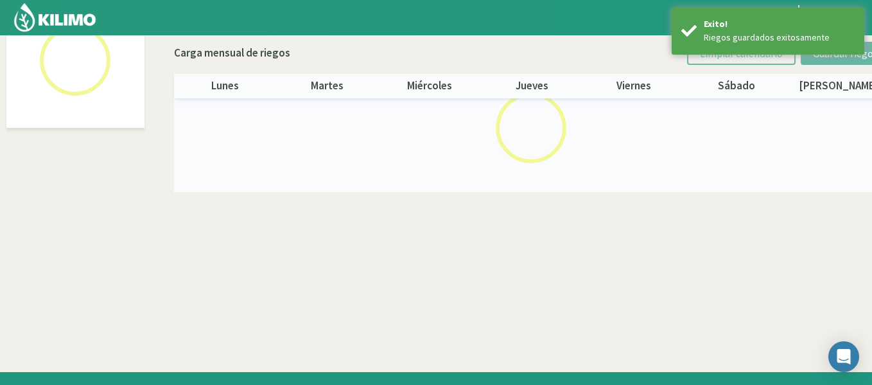
scroll to position [74, 0]
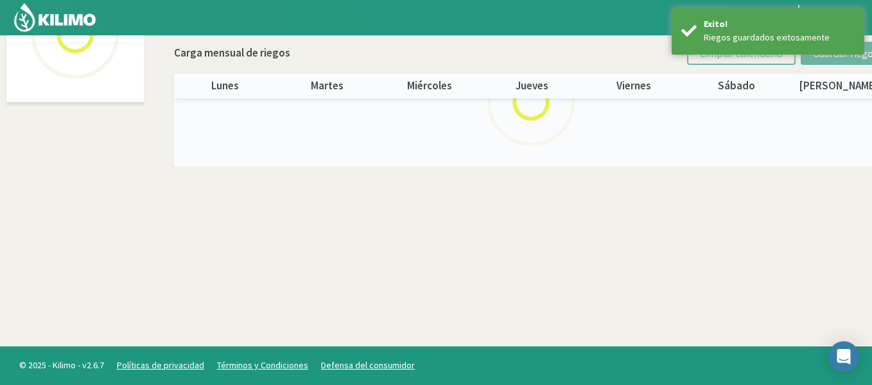
select select "40: Object"
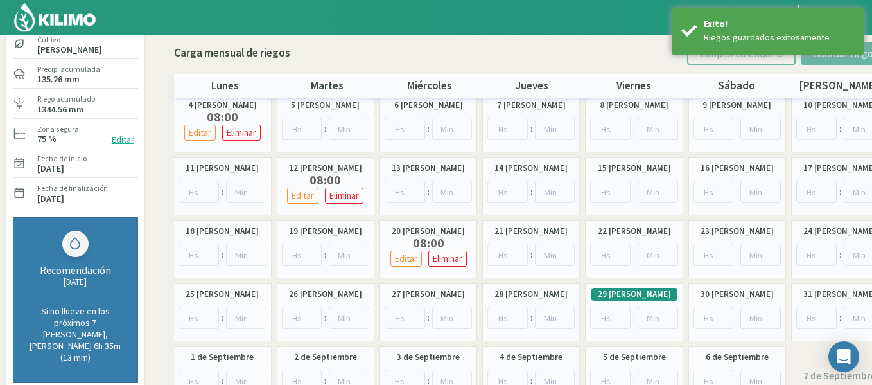
scroll to position [144, 0]
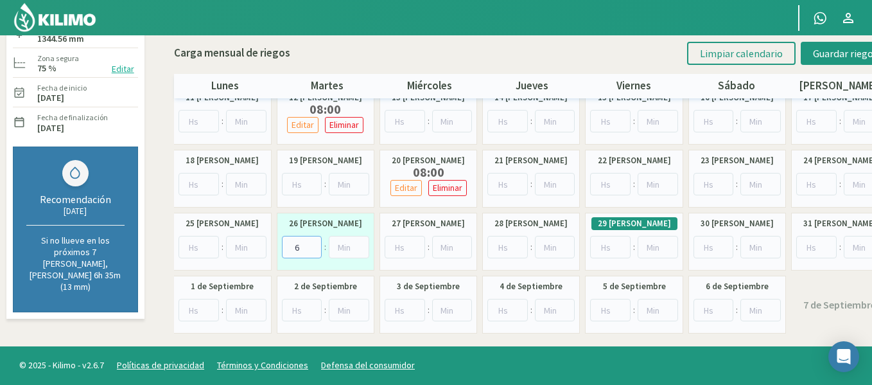
click at [316, 242] on input "6" at bounding box center [302, 247] width 40 height 22
click at [316, 242] on input "10" at bounding box center [302, 247] width 40 height 22
click at [312, 252] on input "9" at bounding box center [302, 247] width 40 height 22
type input "8"
click at [312, 252] on input "8" at bounding box center [302, 247] width 40 height 22
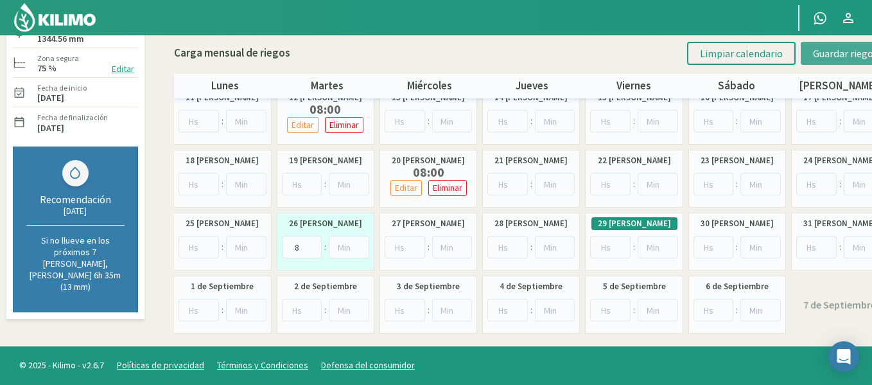
click at [810, 54] on button "Guardar riegos" at bounding box center [845, 53] width 89 height 23
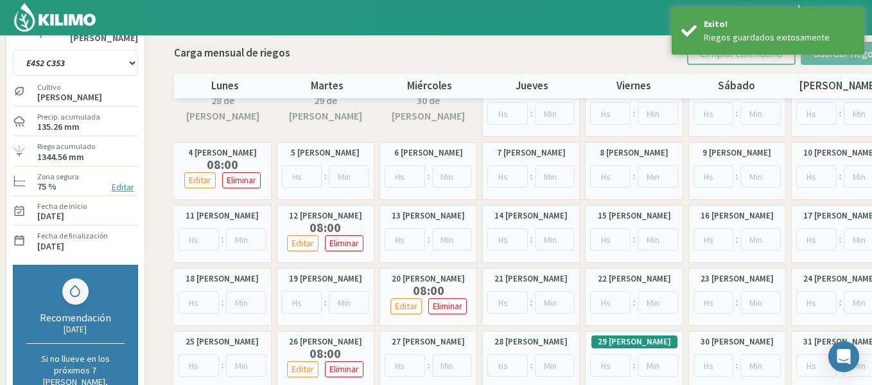
scroll to position [20, 0]
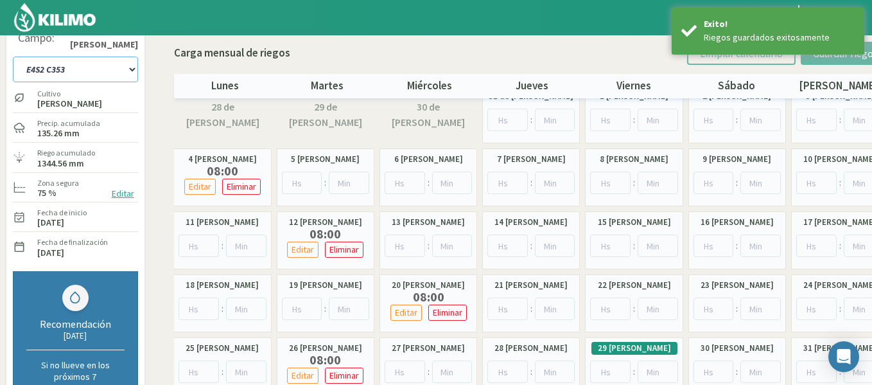
click at [120, 73] on select "1-1 C13 1-2 C14 1-3 C15 1-4 C16 2-1 C11 2-2 C7-8-9 2-3 C9-10-12 3-1 C1 3-2 C2-3…" at bounding box center [75, 69] width 125 height 26
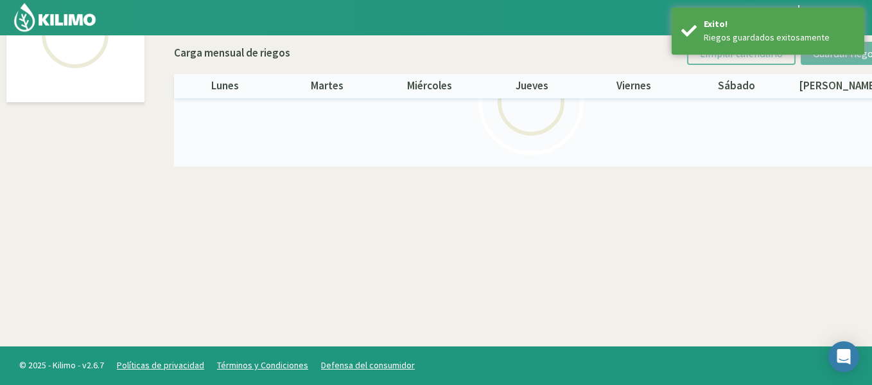
select select "41: Object"
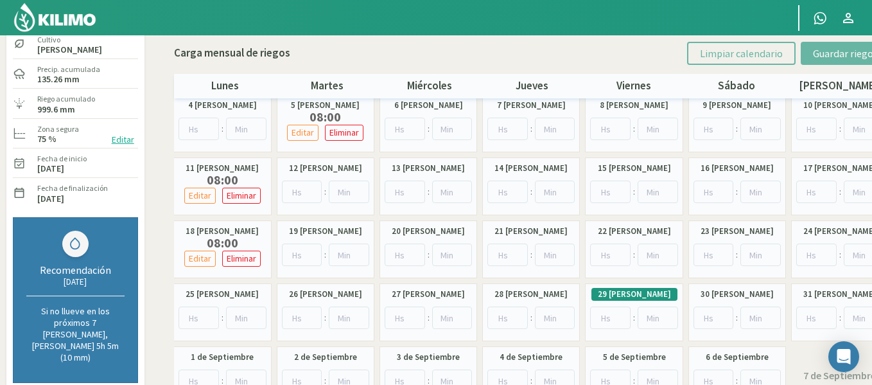
scroll to position [100, 0]
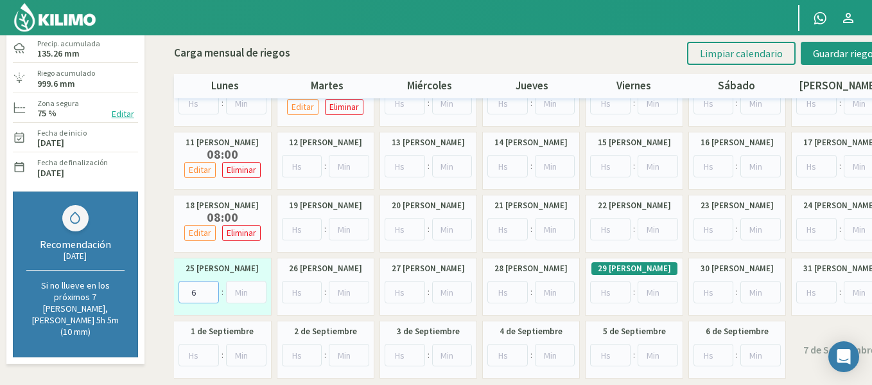
click at [207, 289] on input "6" at bounding box center [198, 292] width 40 height 22
click at [207, 289] on input "7" at bounding box center [198, 292] width 40 height 22
type input "8"
click at [207, 289] on input "8" at bounding box center [198, 292] width 40 height 22
click at [803, 51] on button "Guardar riegos" at bounding box center [845, 53] width 89 height 23
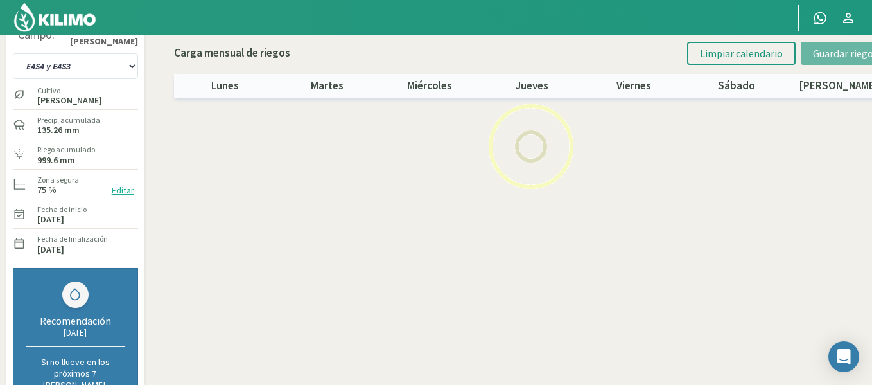
scroll to position [22, 0]
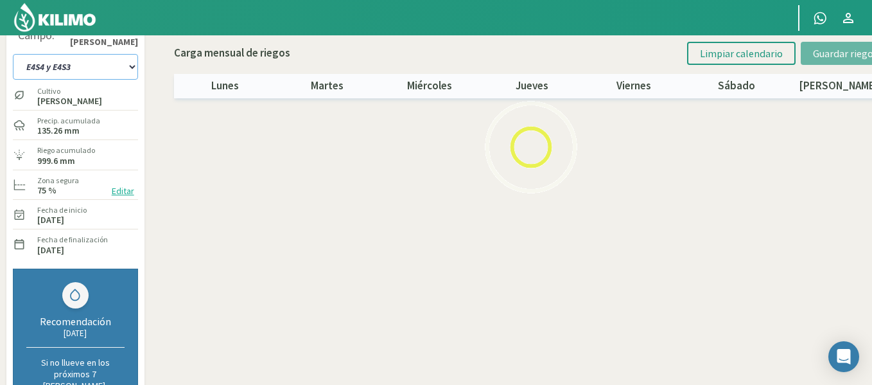
click at [69, 71] on select "1-1 C13 1-2 C14 1-3 C15 1-4 C16 2-1 C11 2-2 C7-8-9 2-3 C9-10-12 3-1 C1 3-2 C2-3…" at bounding box center [75, 67] width 125 height 26
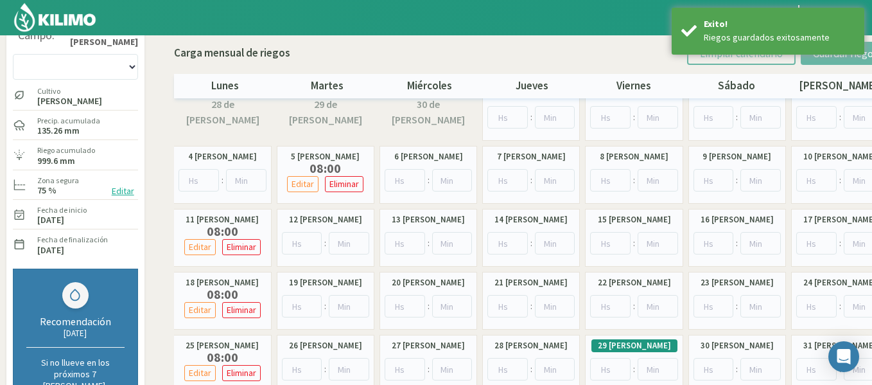
scroll to position [74, 0]
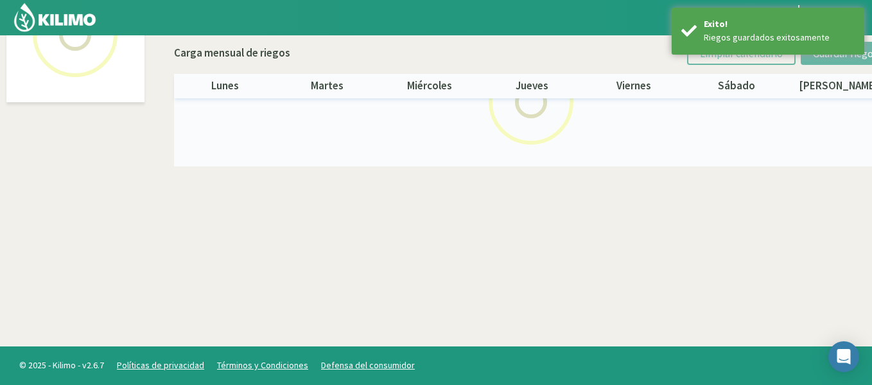
select select "42: Object"
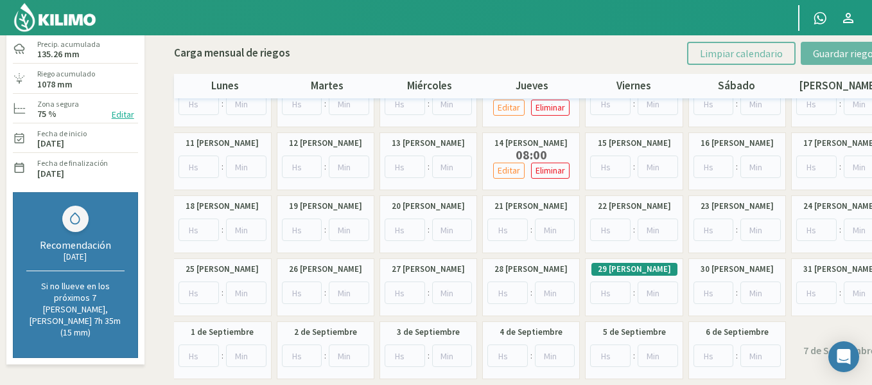
scroll to position [100, 0]
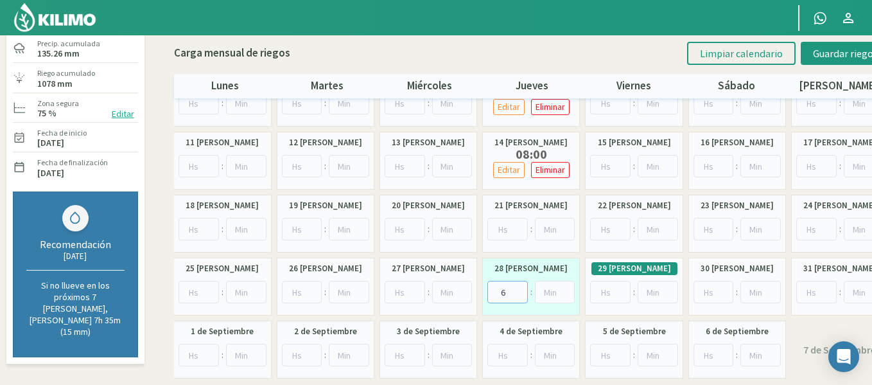
click at [519, 286] on input "6" at bounding box center [507, 292] width 40 height 22
click at [519, 286] on input "7" at bounding box center [507, 292] width 40 height 22
type input "8"
click at [519, 286] on input "8" at bounding box center [507, 292] width 40 height 22
click at [812, 60] on button "Guardar riegos" at bounding box center [845, 53] width 89 height 23
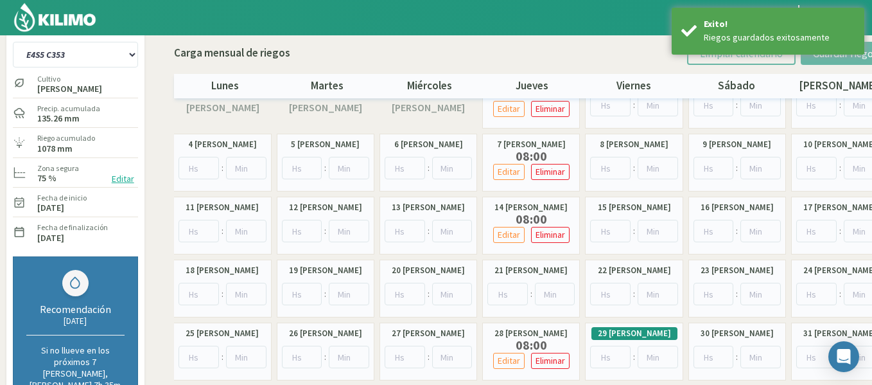
scroll to position [0, 0]
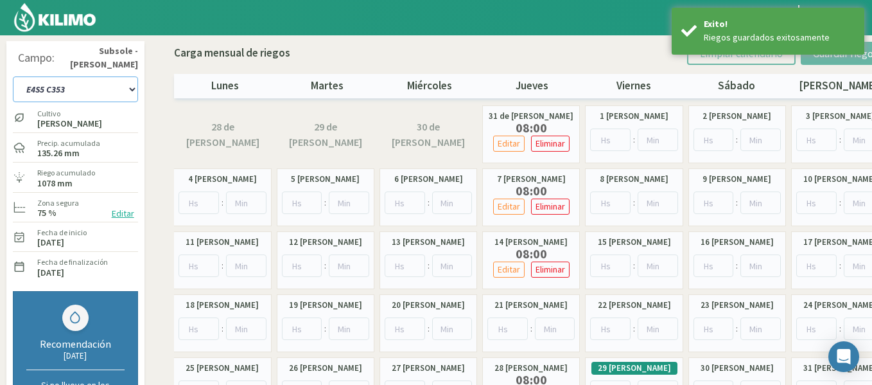
click at [87, 88] on select "1-1 C13 1-2 C14 1-3 C15 1-4 C16 2-1 C11 2-2 C7-8-9 2-3 C9-10-12 3-1 C1 3-2 C2-3…" at bounding box center [75, 89] width 125 height 26
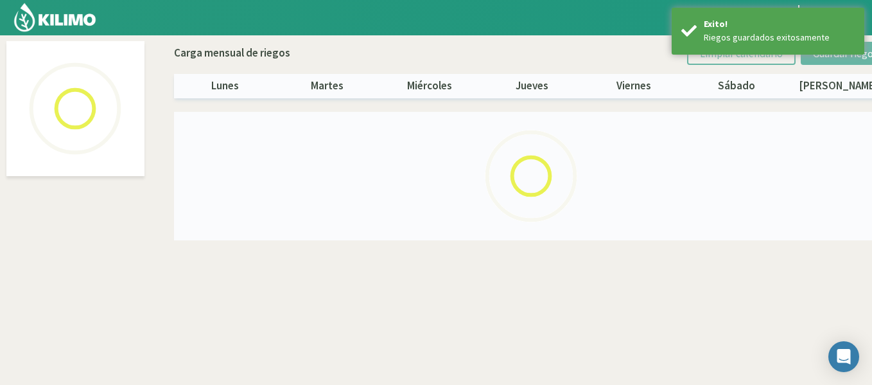
select select "43: Object"
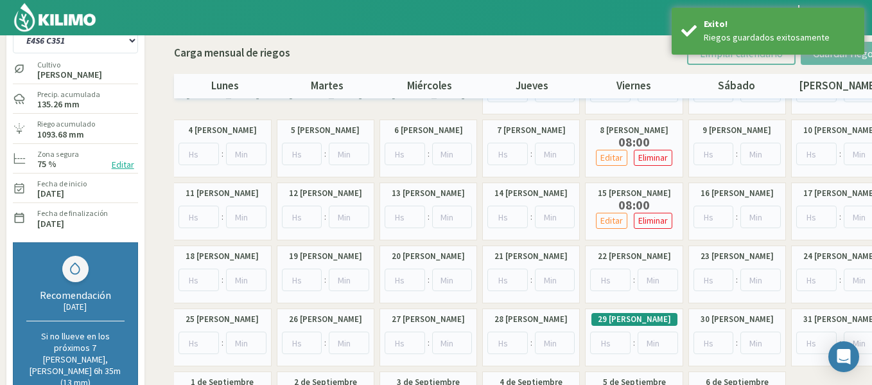
scroll to position [51, 0]
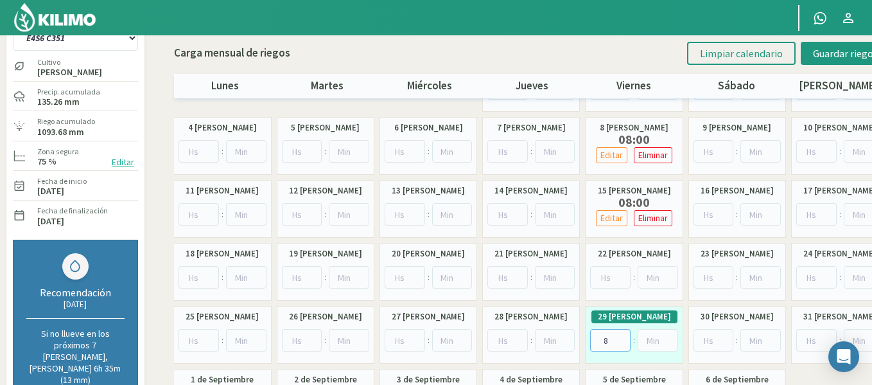
type input "8"
click at [621, 338] on input "8" at bounding box center [610, 340] width 40 height 22
click at [841, 52] on span "Guardar riegos" at bounding box center [845, 53] width 65 height 13
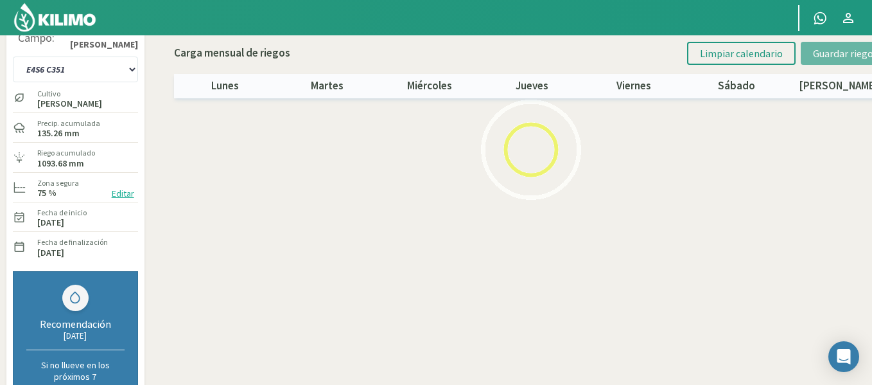
scroll to position [0, 0]
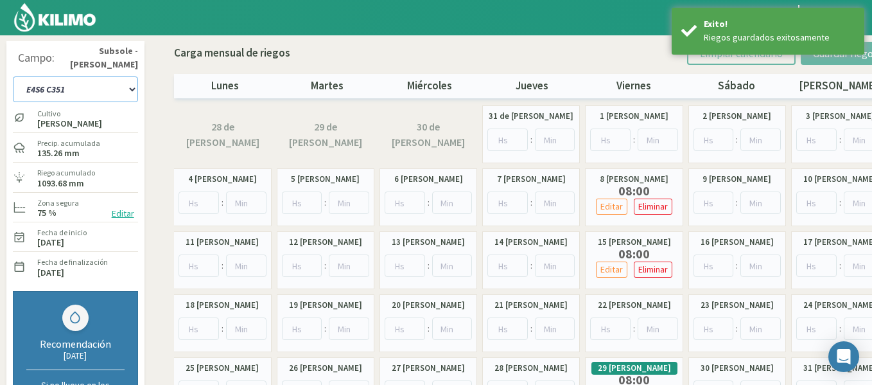
click at [125, 77] on select "1-1 C13 1-2 C14 1-3 C15 1-4 C16 2-1 C11 2-2 C7-8-9 2-3 C9-10-12 3-1 C1 3-2 C2-3…" at bounding box center [75, 89] width 125 height 26
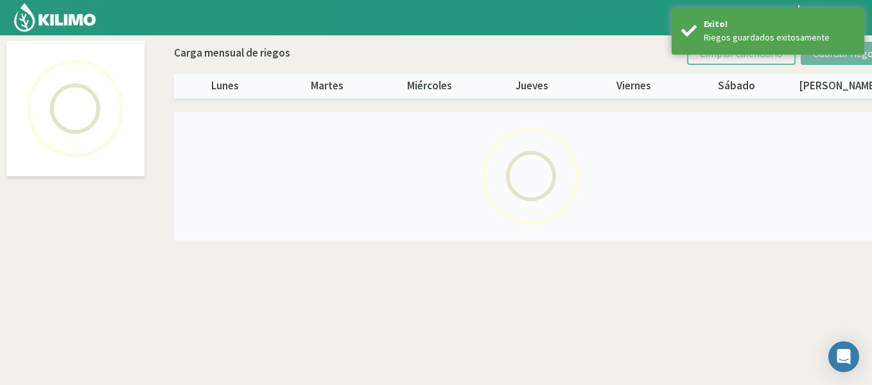
select select "44: Object"
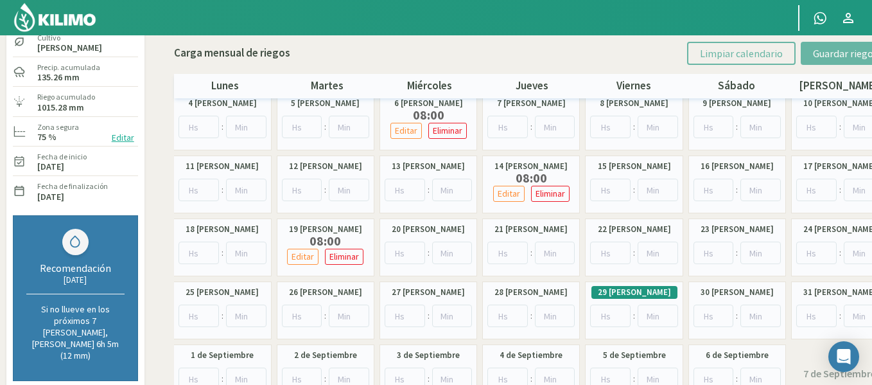
scroll to position [77, 0]
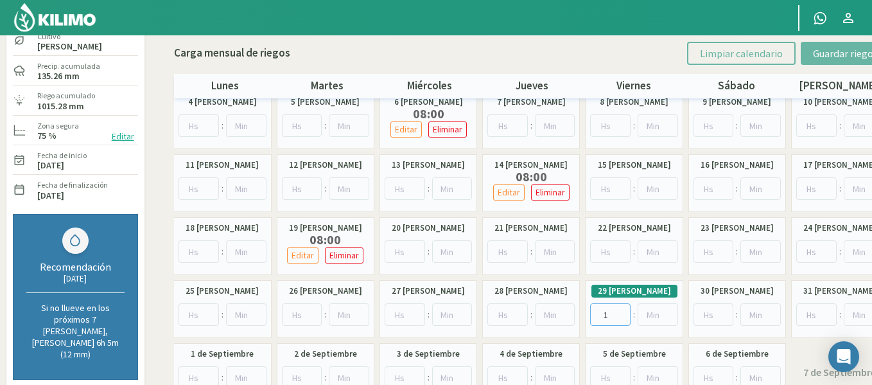
click at [621, 313] on input "1" at bounding box center [610, 314] width 40 height 22
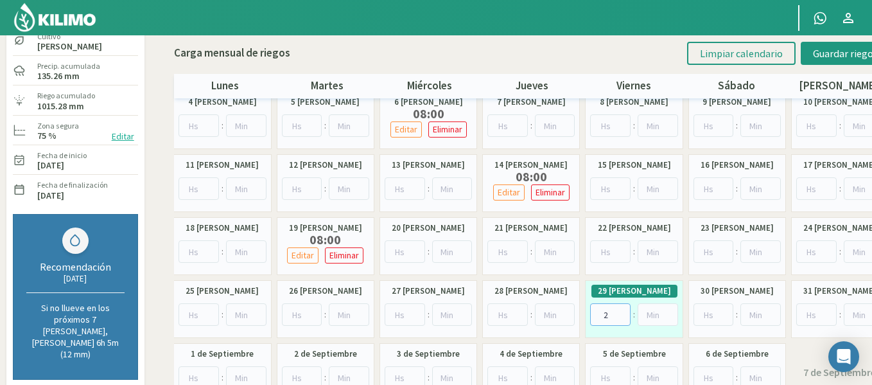
click at [621, 313] on input "2" at bounding box center [610, 314] width 40 height 22
click at [621, 313] on input "3" at bounding box center [610, 314] width 40 height 22
type input "4"
click at [621, 313] on input "4" at bounding box center [610, 314] width 40 height 22
click at [815, 45] on button "Guardar riegos" at bounding box center [845, 53] width 89 height 23
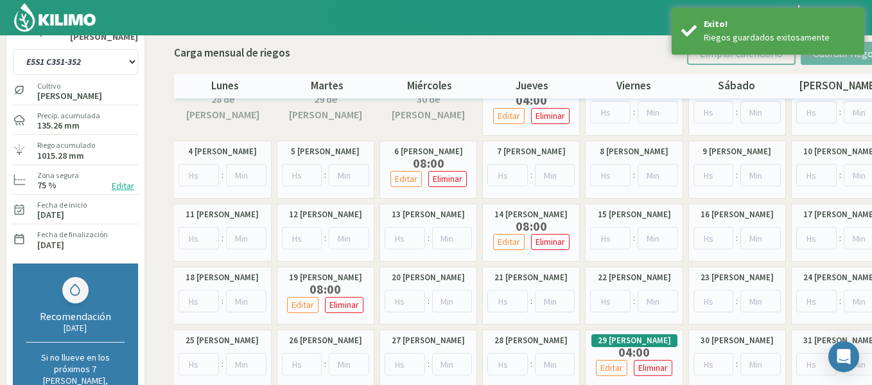
scroll to position [26, 0]
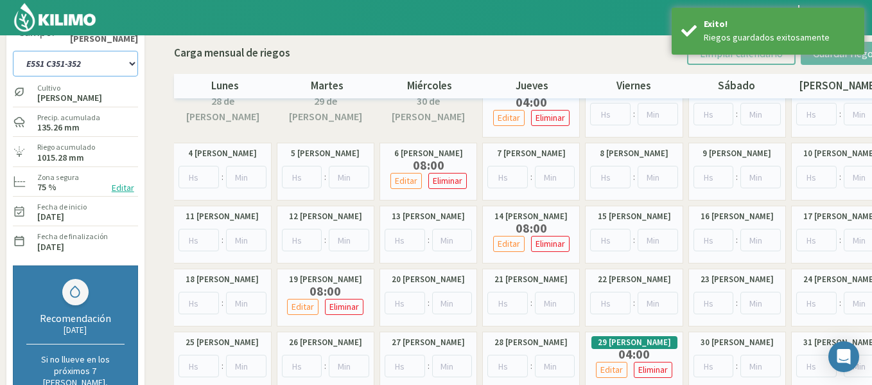
click at [100, 64] on select "1-1 C13 1-2 C14 1-3 C15 1-4 C16 2-1 C11 2-2 C7-8-9 2-3 C9-10-12 3-1 C1 3-2 C2-3…" at bounding box center [75, 64] width 125 height 26
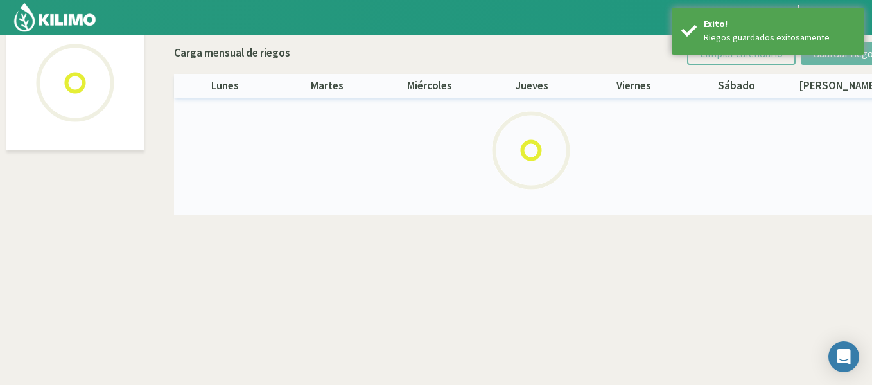
scroll to position [74, 0]
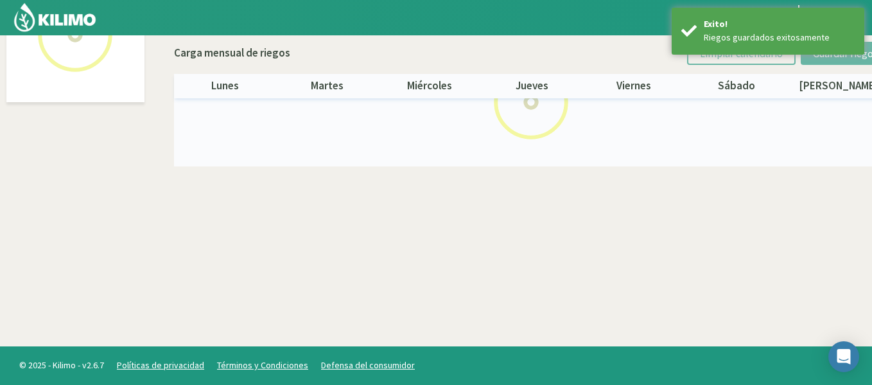
select select "45: Object"
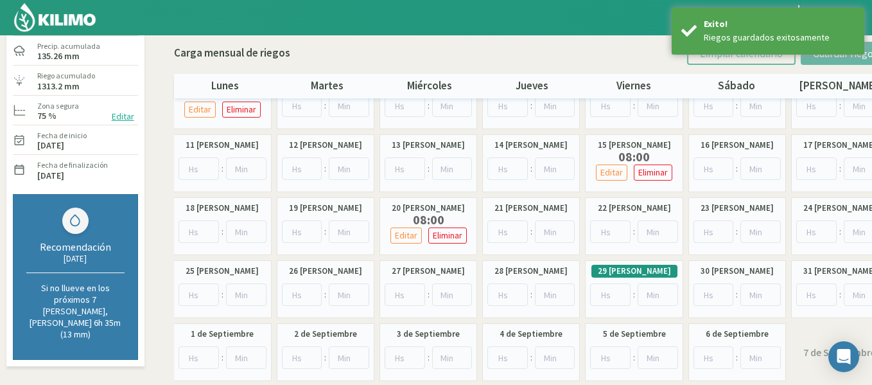
scroll to position [125, 0]
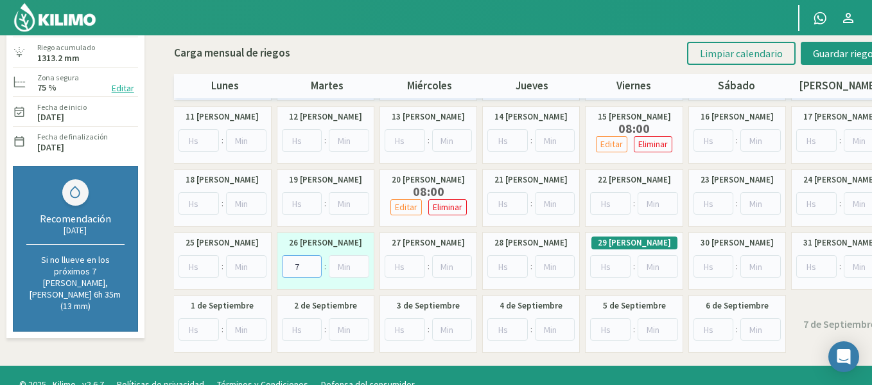
click at [317, 262] on input "7" at bounding box center [302, 266] width 40 height 22
type input "8"
click at [317, 262] on input "8" at bounding box center [302, 266] width 40 height 22
click at [832, 59] on span "Guardar riegos" at bounding box center [845, 53] width 65 height 13
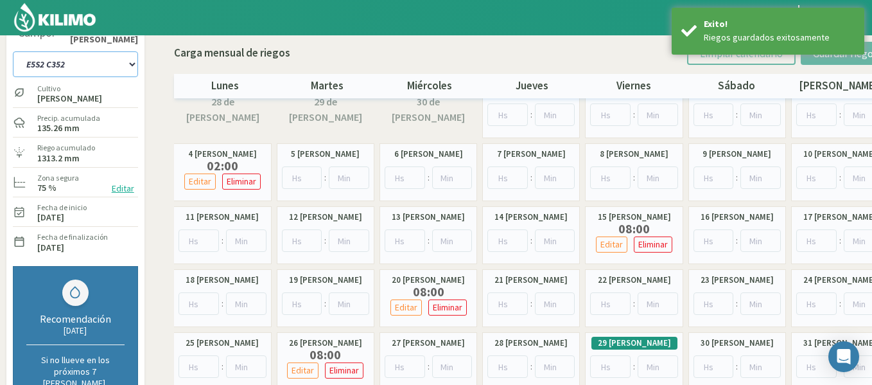
scroll to position [11, 0]
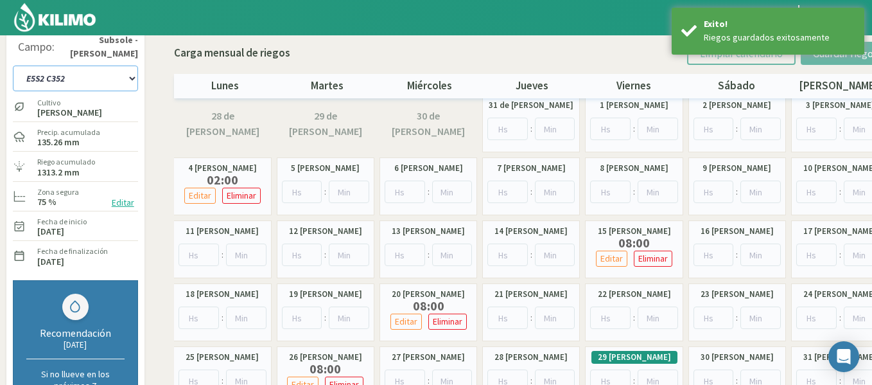
click at [92, 67] on div "Campo: Subsole - [GEOGRAPHIC_DATA] 1-1 C13 1-2 C14 1-3 C15 1-4 C16 2-1 C11 2-2 …" at bounding box center [75, 156] width 125 height 247
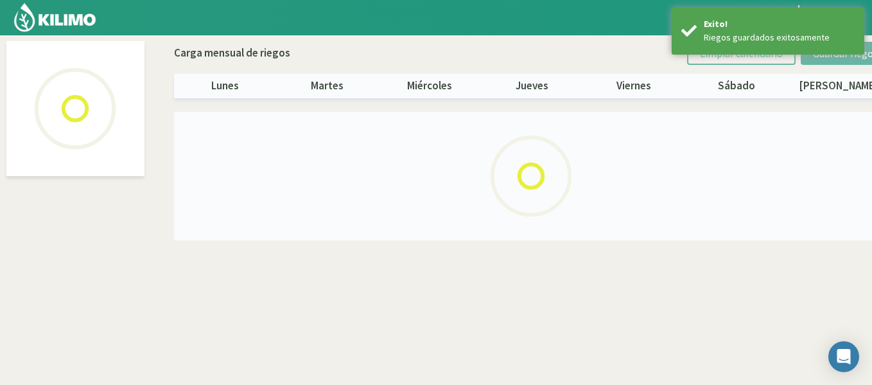
select select "46: Object"
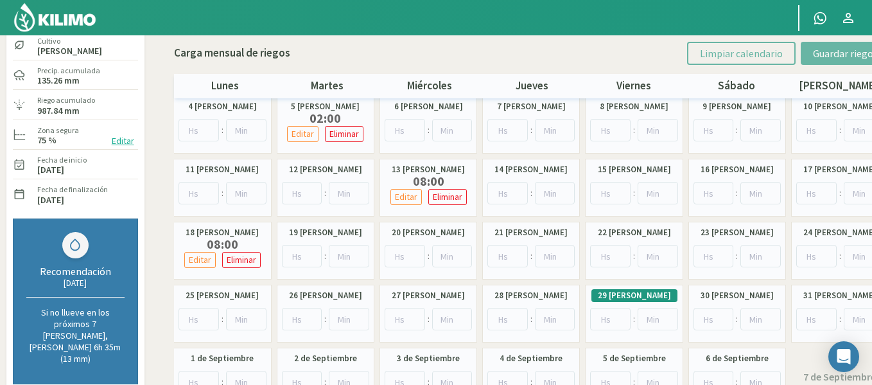
scroll to position [77, 0]
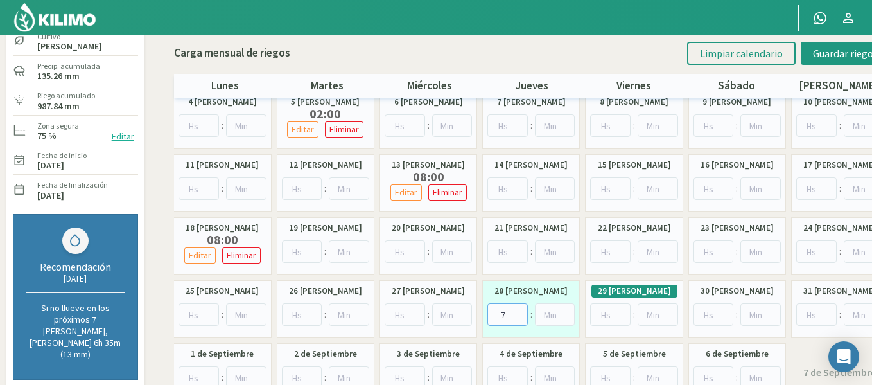
click at [519, 309] on input "7" at bounding box center [507, 314] width 40 height 22
type input "8"
click at [519, 309] on input "8" at bounding box center [507, 314] width 40 height 22
click at [824, 64] on button "Guardar riegos" at bounding box center [845, 53] width 89 height 23
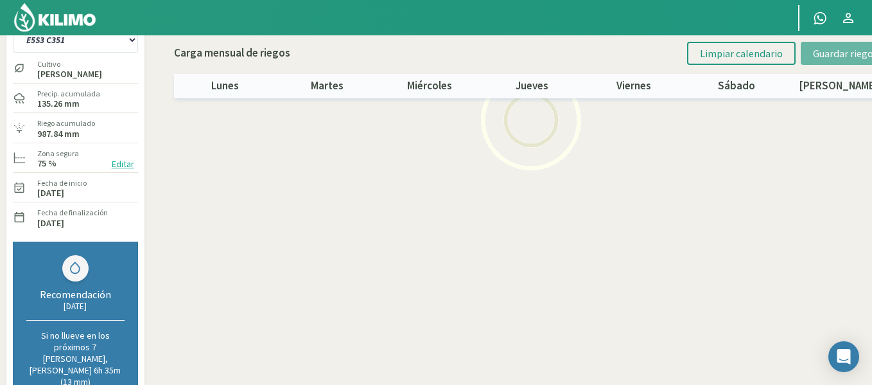
scroll to position [26, 0]
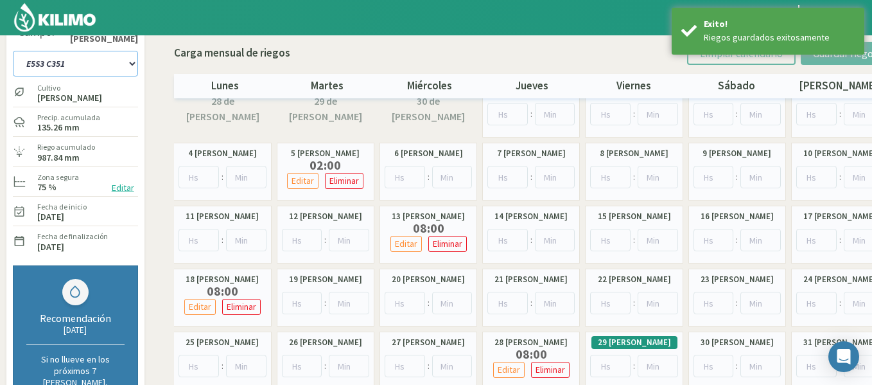
click at [81, 65] on select "1-1 C13 1-2 C14 1-3 C15 1-4 C16 2-1 C11 2-2 C7-8-9 2-3 C9-10-12 3-1 C1 3-2 C2-3…" at bounding box center [75, 64] width 125 height 26
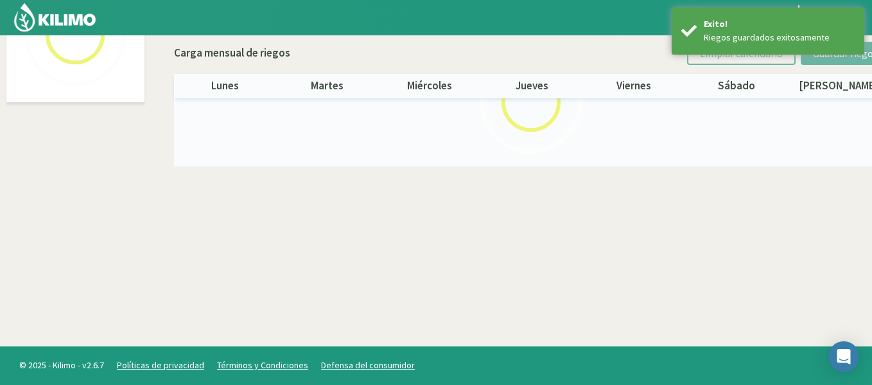
select select "47: Object"
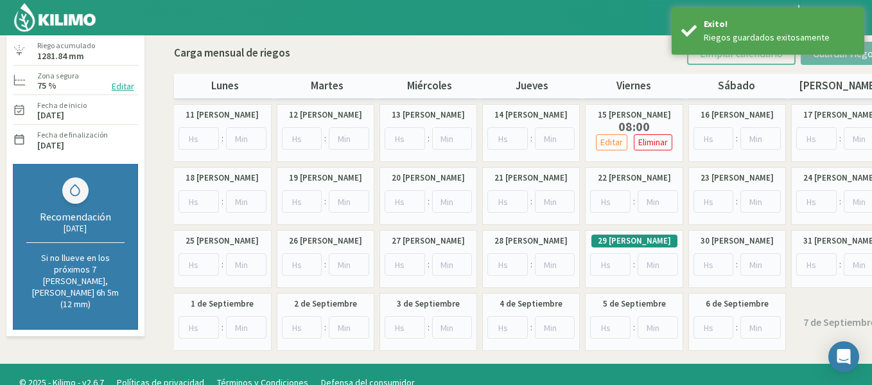
scroll to position [144, 0]
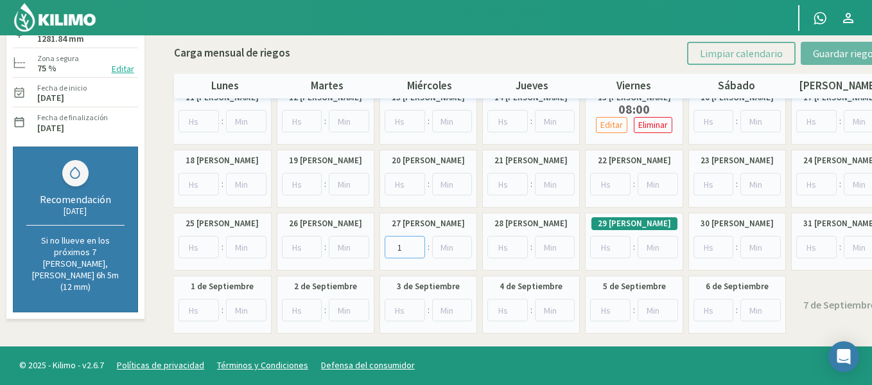
click at [415, 243] on input "1" at bounding box center [405, 247] width 40 height 22
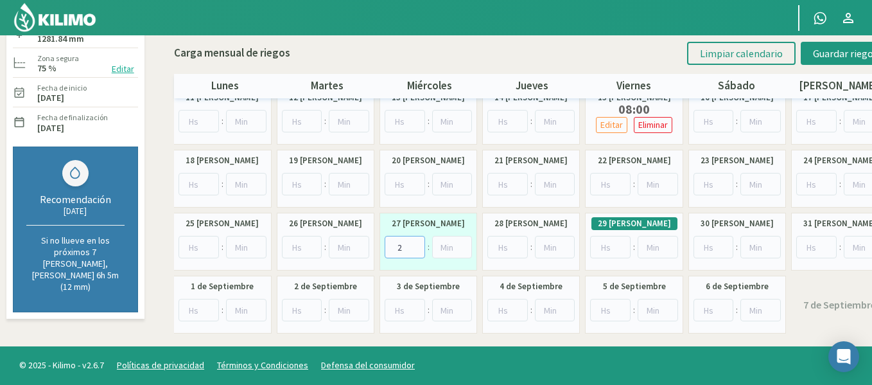
click at [415, 243] on input "2" at bounding box center [405, 247] width 40 height 22
click at [415, 243] on input "3" at bounding box center [405, 247] width 40 height 22
drag, startPoint x: 415, startPoint y: 243, endPoint x: 394, endPoint y: 229, distance: 24.6
click at [394, 229] on div "27 [PERSON_NAME] 3 :" at bounding box center [428, 242] width 98 height 58
type input "4"
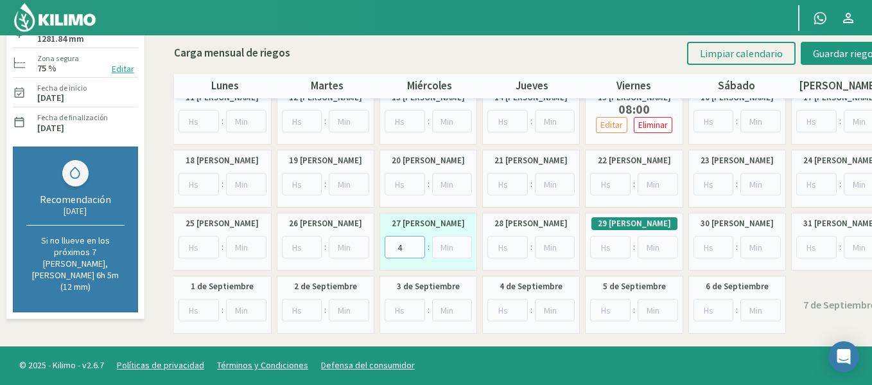
click at [415, 243] on input "4" at bounding box center [405, 247] width 40 height 22
click at [816, 60] on button "Guardar riegos" at bounding box center [845, 53] width 89 height 23
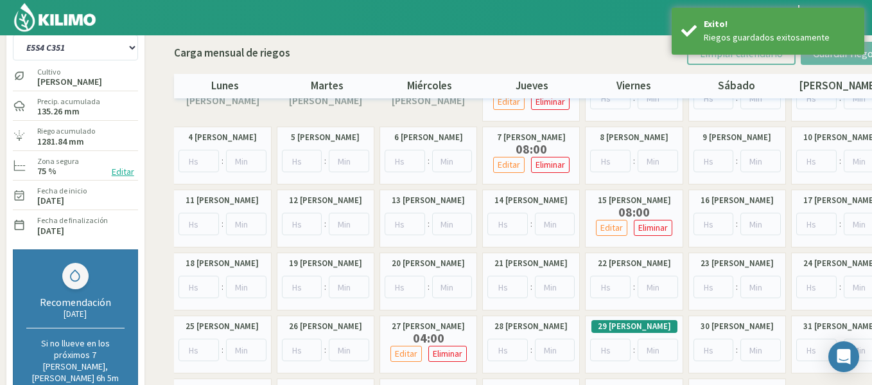
scroll to position [16, 0]
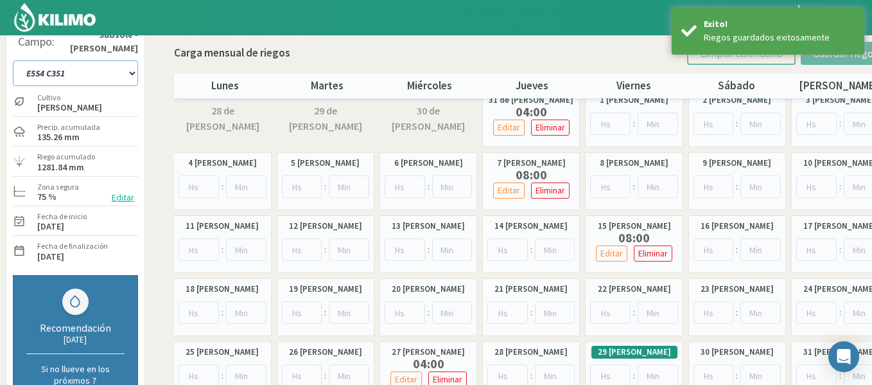
click at [93, 72] on select "1-1 C13 1-2 C14 1-3 C15 1-4 C16 2-1 C11 2-2 C7-8-9 2-3 C9-10-12 3-1 C1 3-2 C2-3…" at bounding box center [75, 73] width 125 height 26
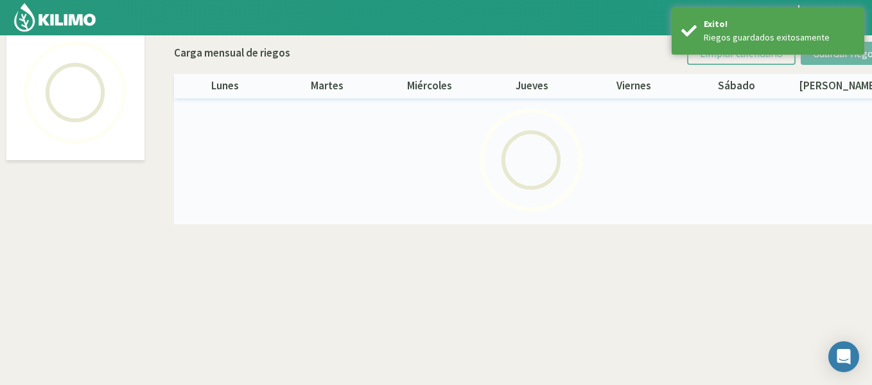
scroll to position [74, 0]
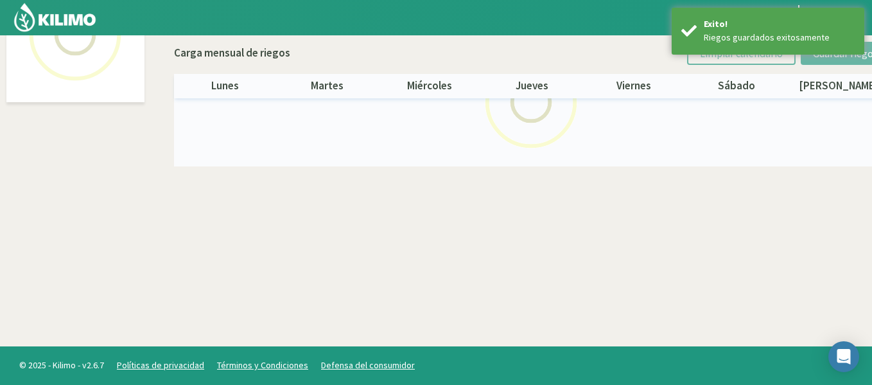
select select "48: Object"
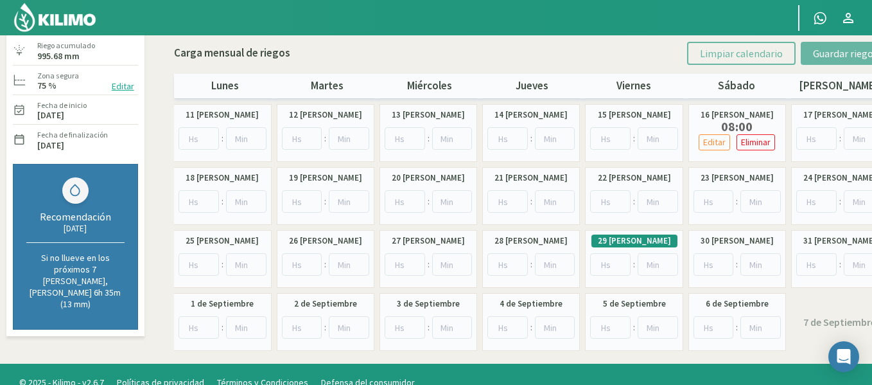
scroll to position [144, 0]
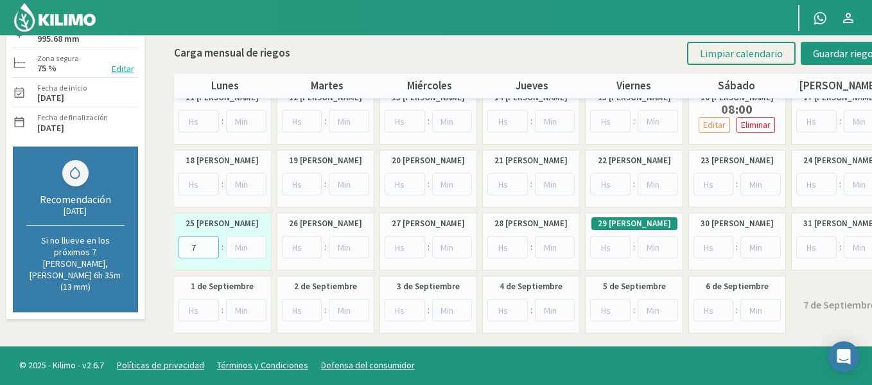
click at [211, 245] on input "7" at bounding box center [198, 247] width 40 height 22
type input "8"
click at [211, 245] on input "8" at bounding box center [198, 247] width 40 height 22
click at [817, 49] on span "Guardar riegos" at bounding box center [845, 53] width 65 height 13
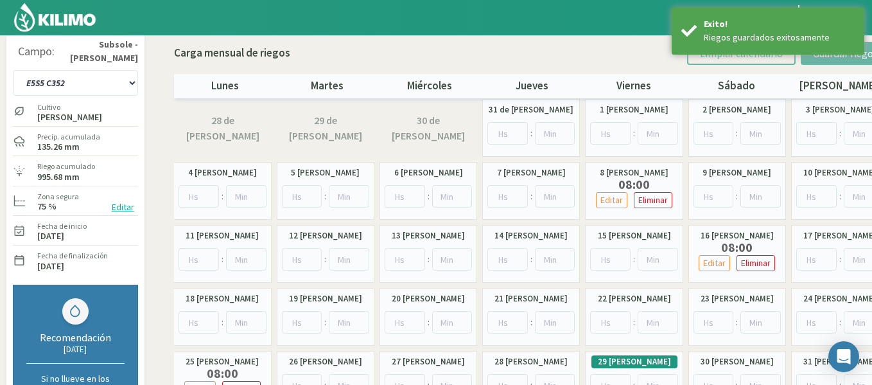
scroll to position [0, 0]
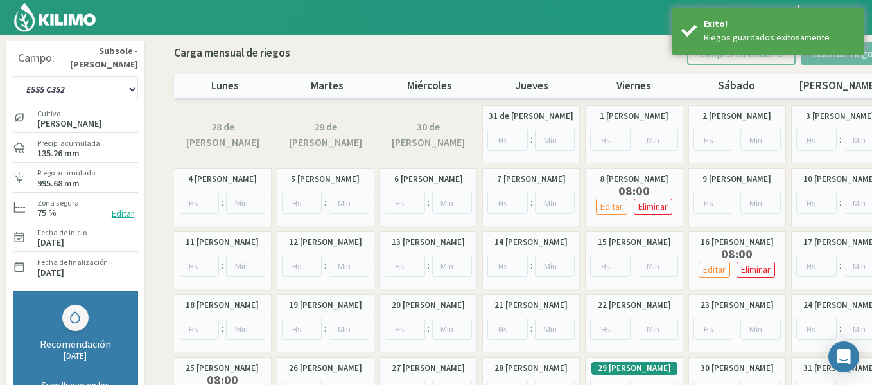
click at [72, 20] on img at bounding box center [55, 17] width 84 height 31
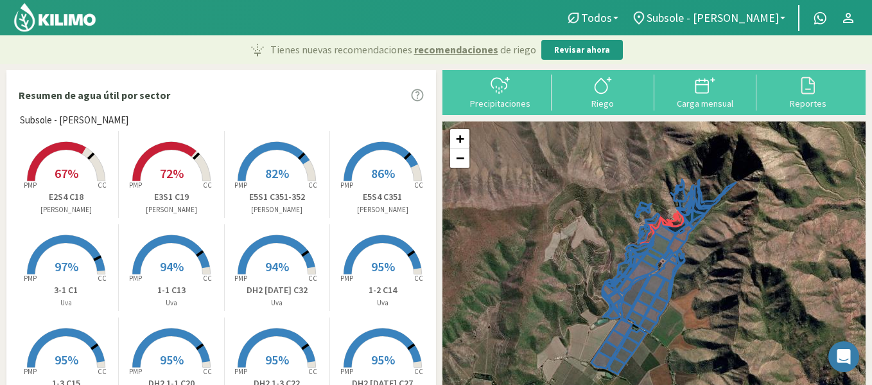
click at [72, 20] on img at bounding box center [55, 17] width 84 height 31
